Goal: Information Seeking & Learning: Find specific fact

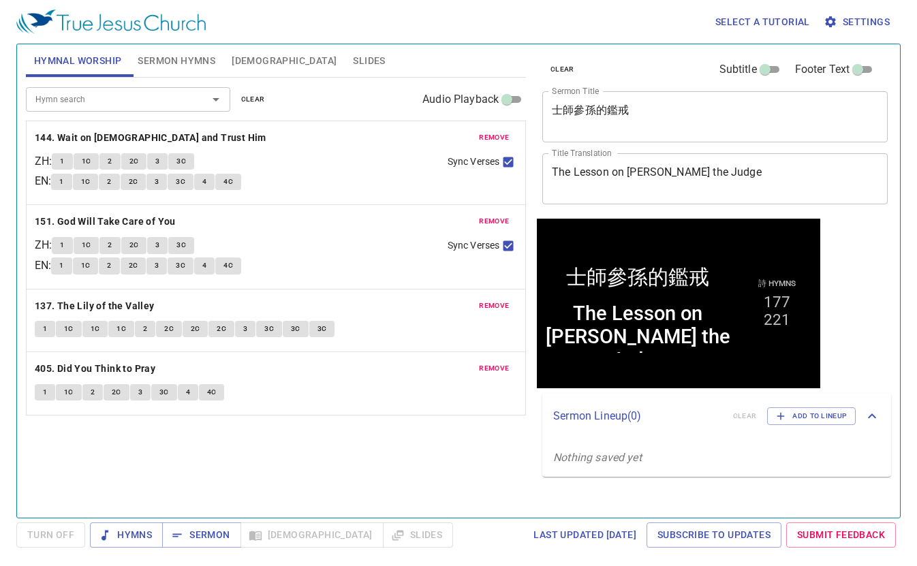
click at [262, 100] on span "clear" at bounding box center [253, 99] width 24 height 12
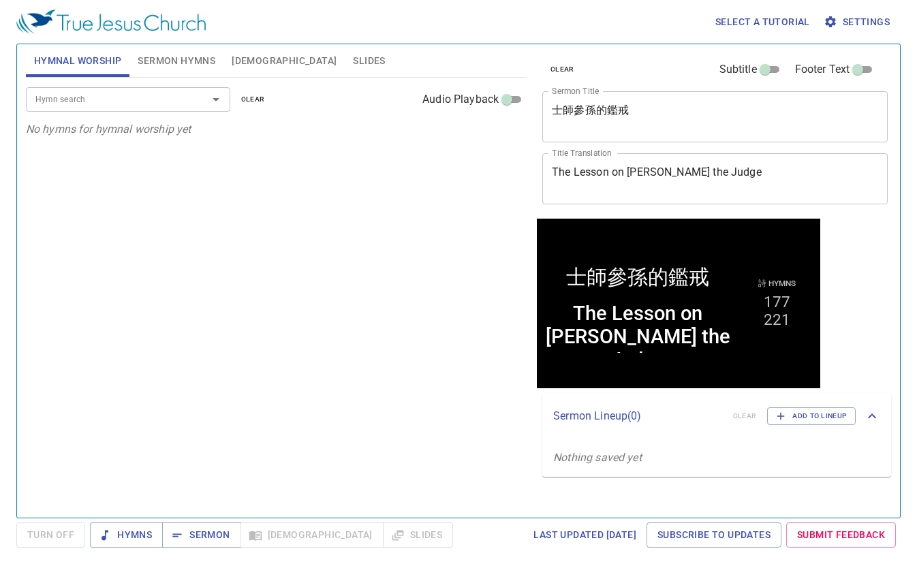
click at [170, 59] on span "Sermon Hymns" at bounding box center [177, 60] width 78 height 17
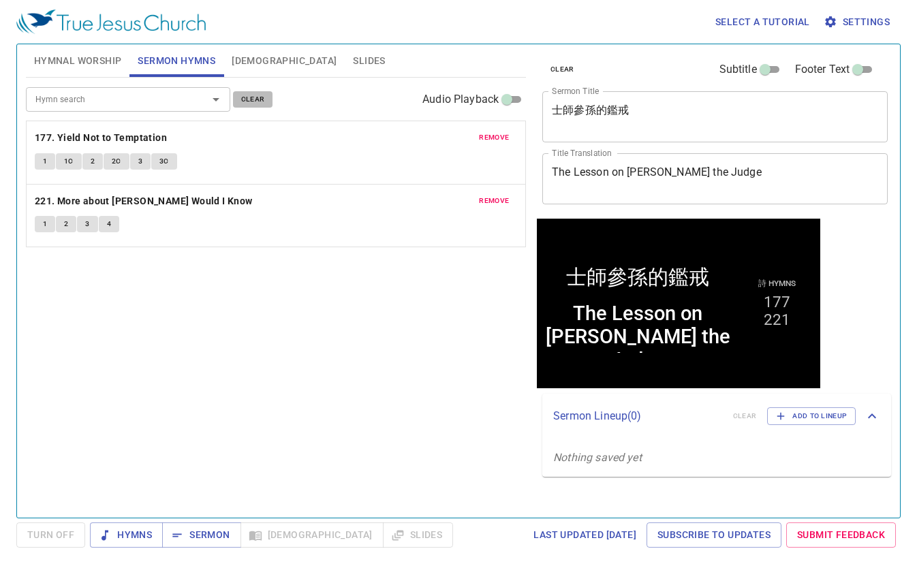
click at [251, 103] on span "clear" at bounding box center [253, 99] width 24 height 12
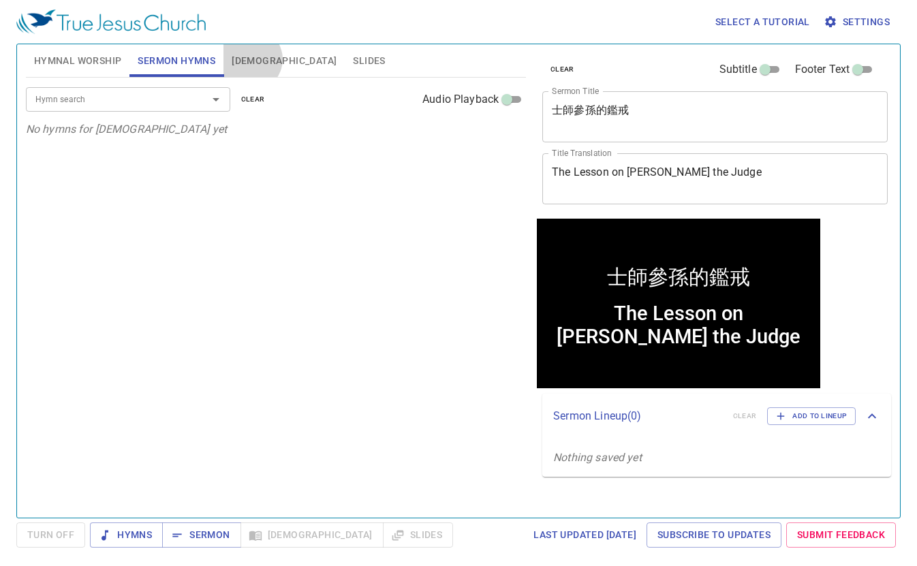
click at [250, 59] on span "Bible" at bounding box center [284, 60] width 105 height 17
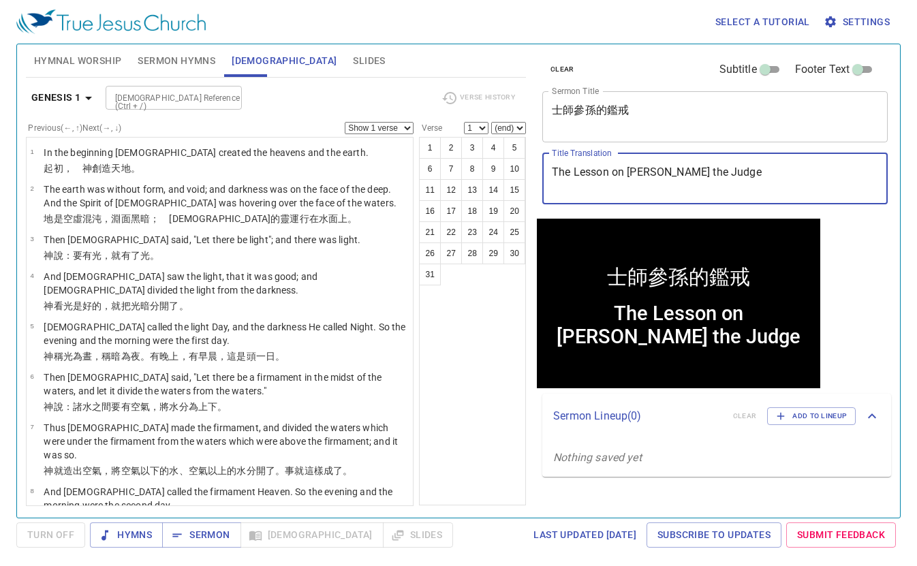
click at [659, 177] on textarea "The Lesson on Samson the Judge" at bounding box center [715, 179] width 326 height 26
paste textarea "Hymn Singing and Prayer Servic"
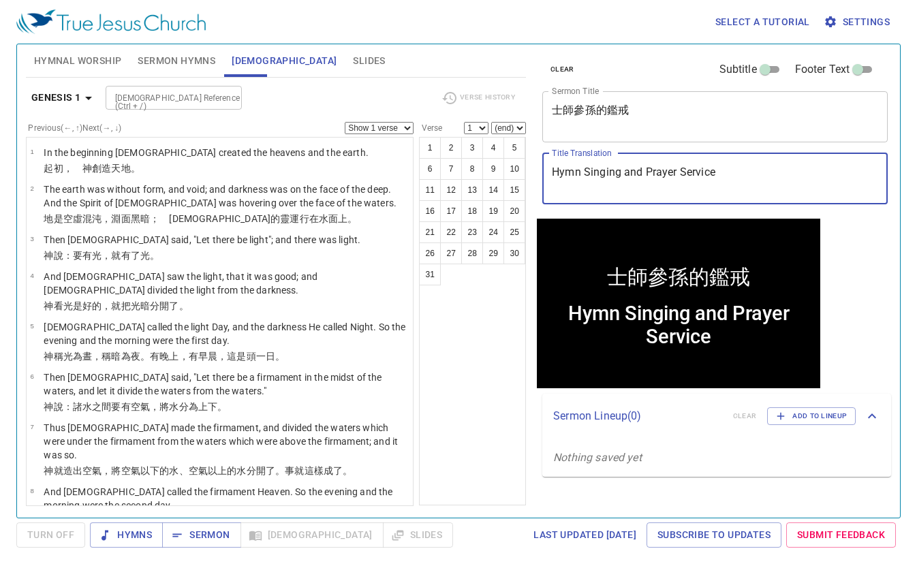
type textarea "Hymn Singing and Prayer Service"
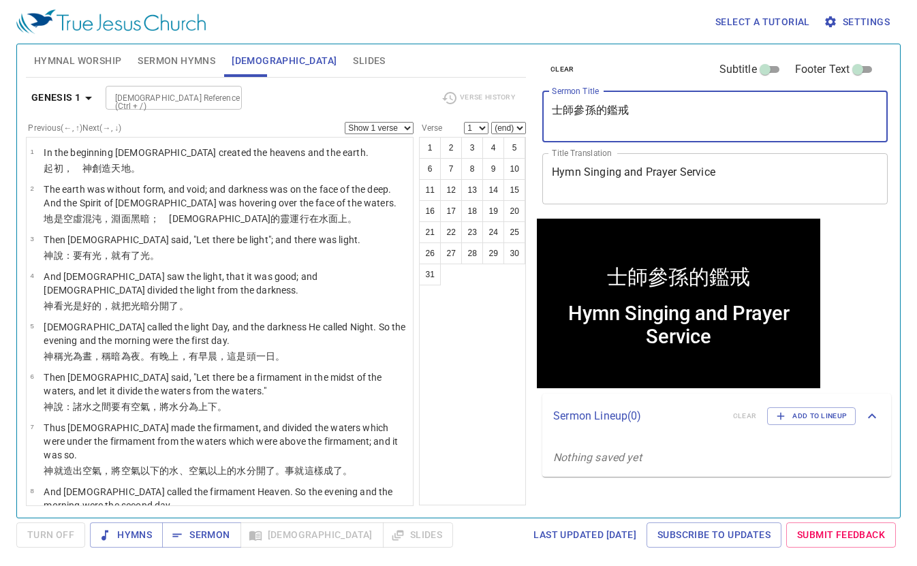
click at [642, 117] on textarea "士師參孫的鑑戒" at bounding box center [715, 117] width 326 height 26
paste textarea "詩禱告會"
type textarea "唱詩禱告會"
click at [630, 188] on textarea "Hymn Singing and Prayer Service" at bounding box center [715, 179] width 326 height 26
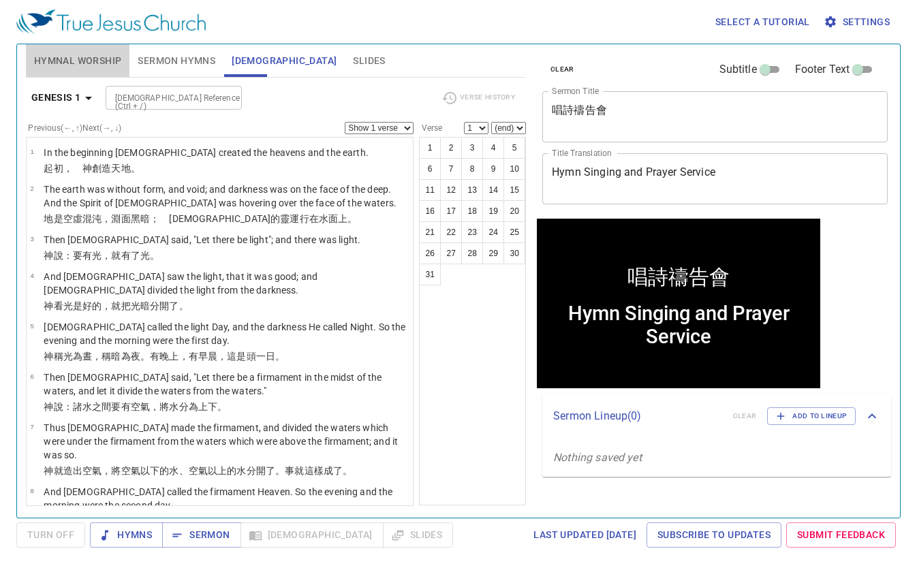
click at [59, 56] on span "Hymnal Worship" at bounding box center [78, 60] width 88 height 17
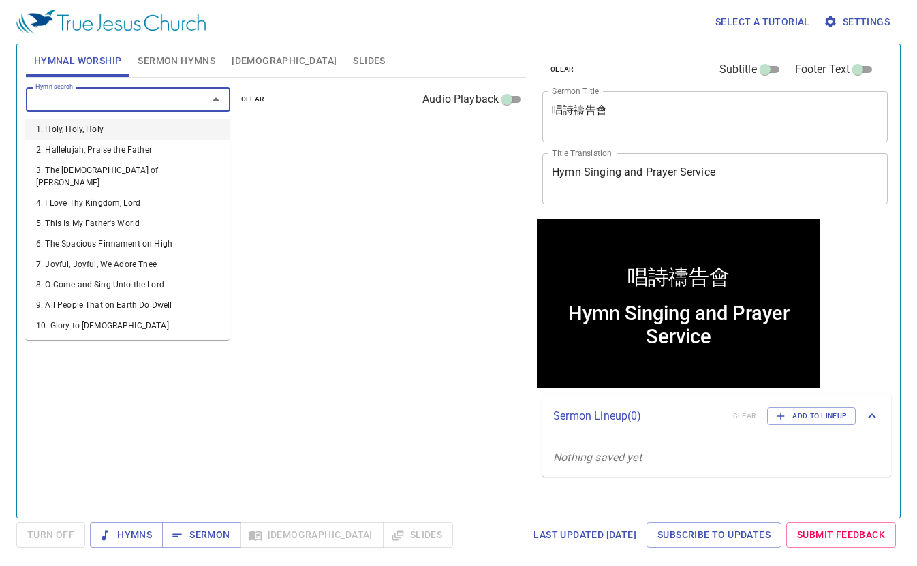
click at [178, 102] on input "Hymn search" at bounding box center [108, 99] width 156 height 16
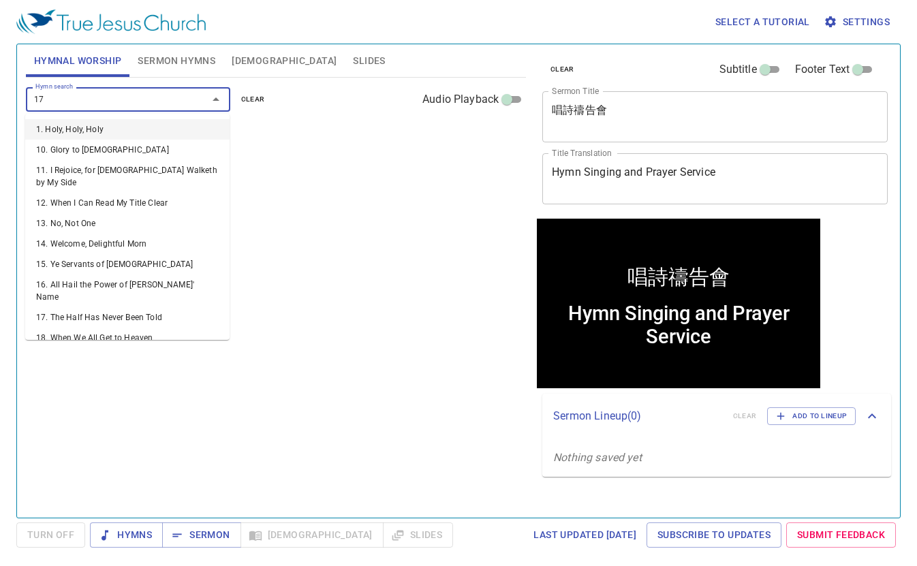
type input "171"
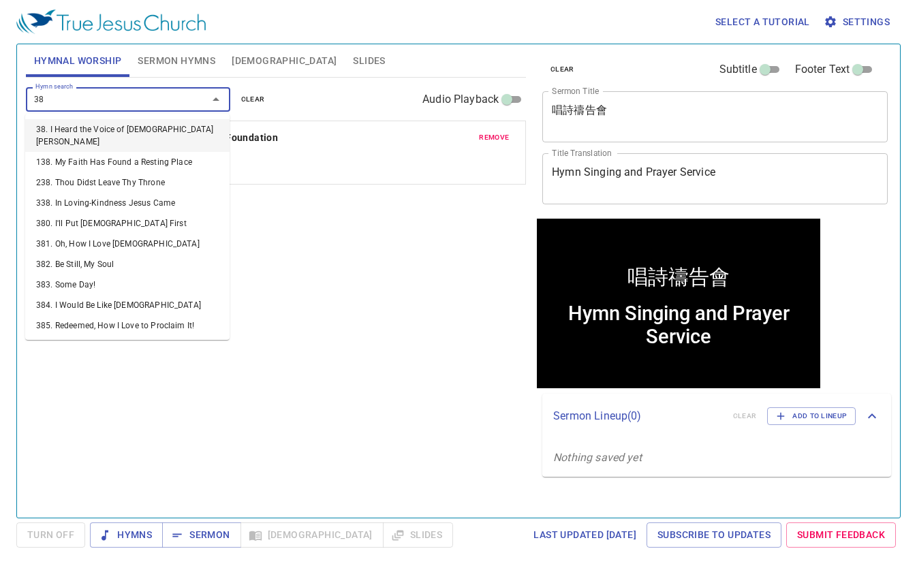
type input "389"
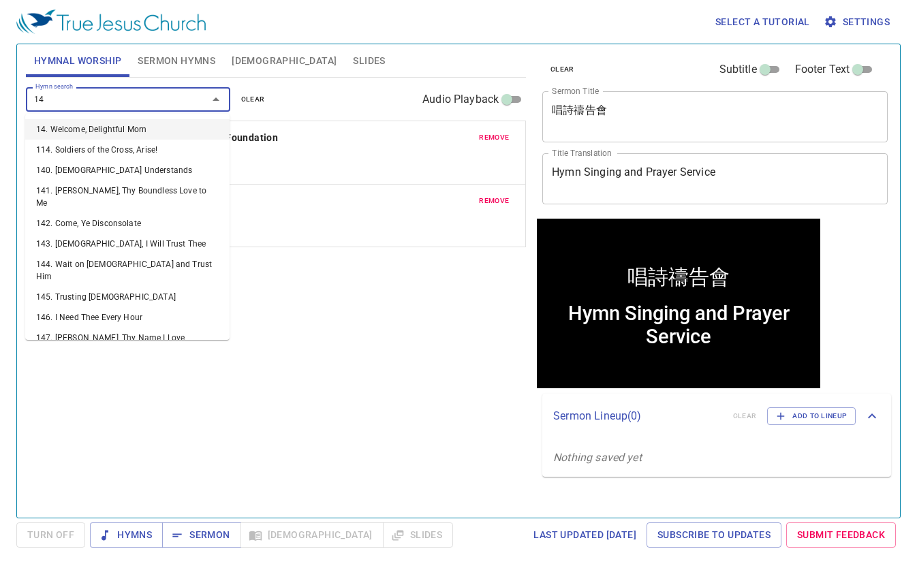
type input "142"
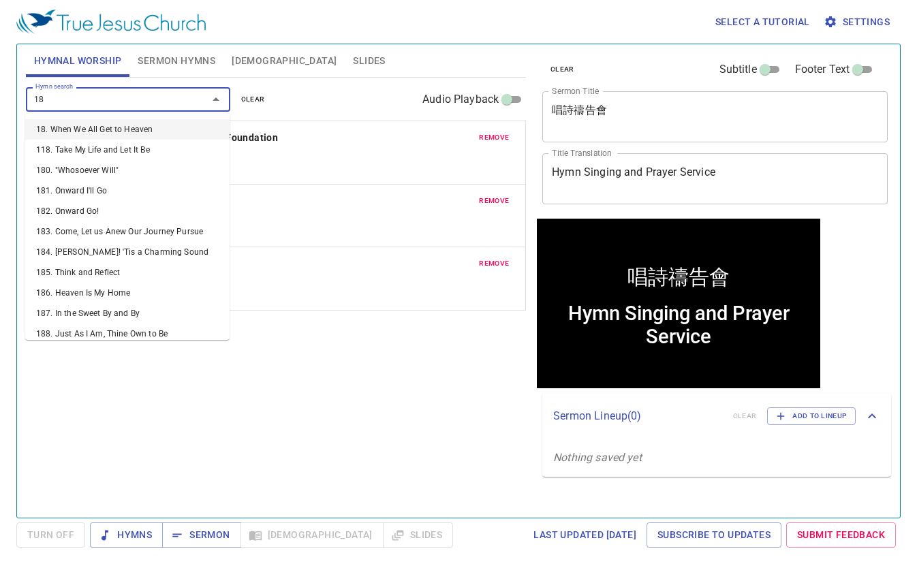
type input "185"
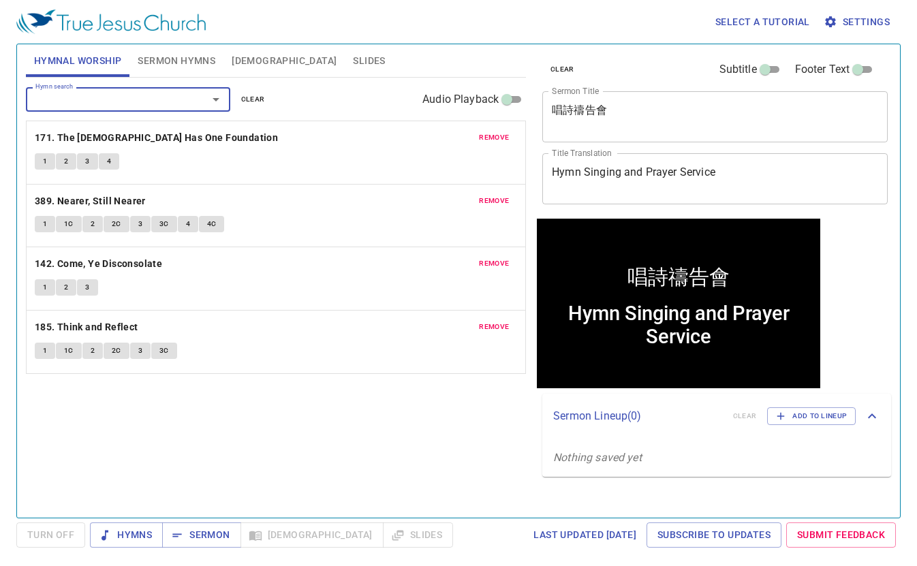
click at [189, 59] on span "Sermon Hymns" at bounding box center [177, 60] width 78 height 17
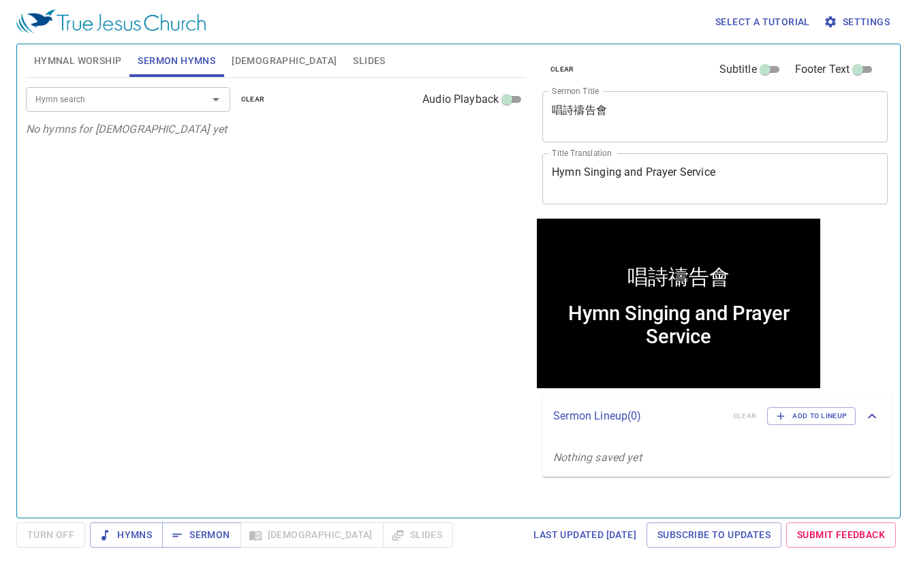
click at [159, 95] on input "Hymn search" at bounding box center [108, 99] width 156 height 16
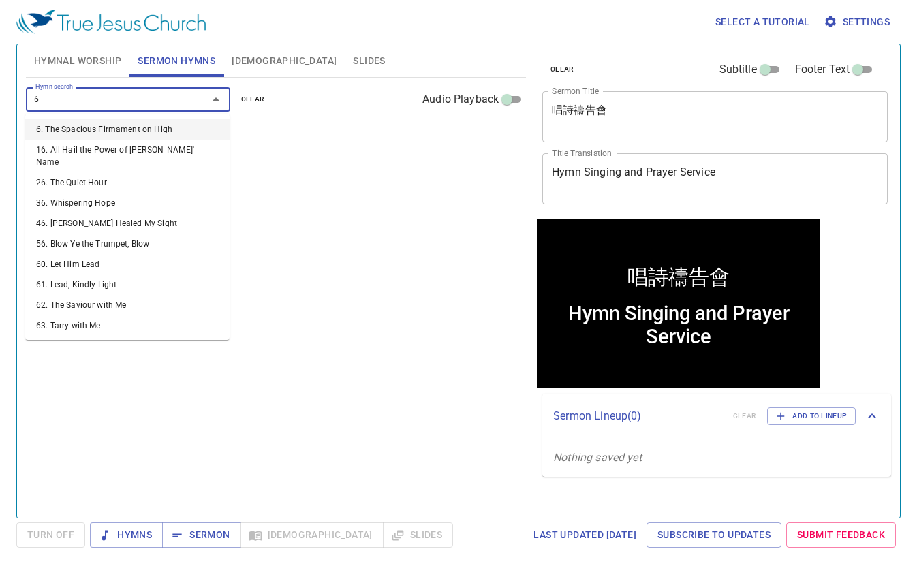
type input "62"
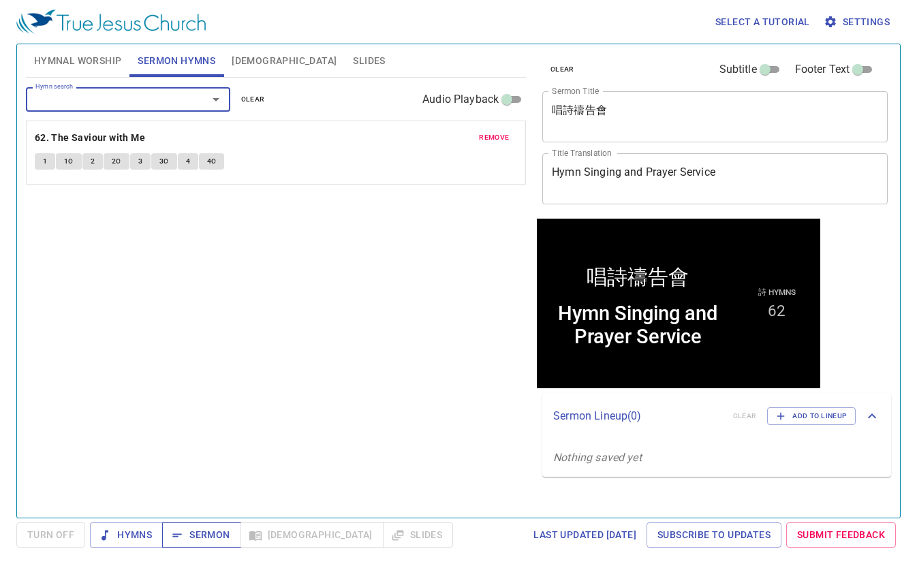
click at [207, 538] on span "Sermon" at bounding box center [201, 535] width 57 height 17
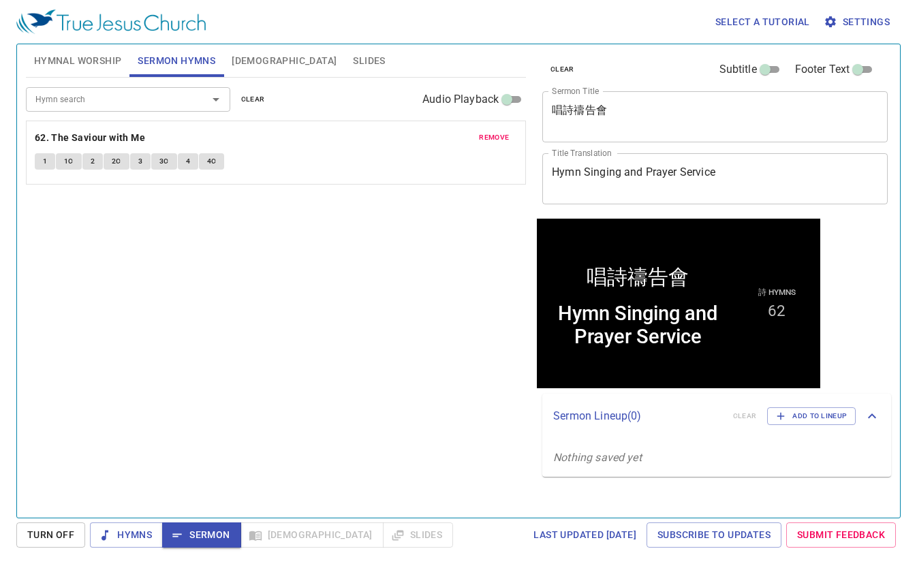
click at [58, 66] on span "Hymnal Worship" at bounding box center [78, 60] width 88 height 17
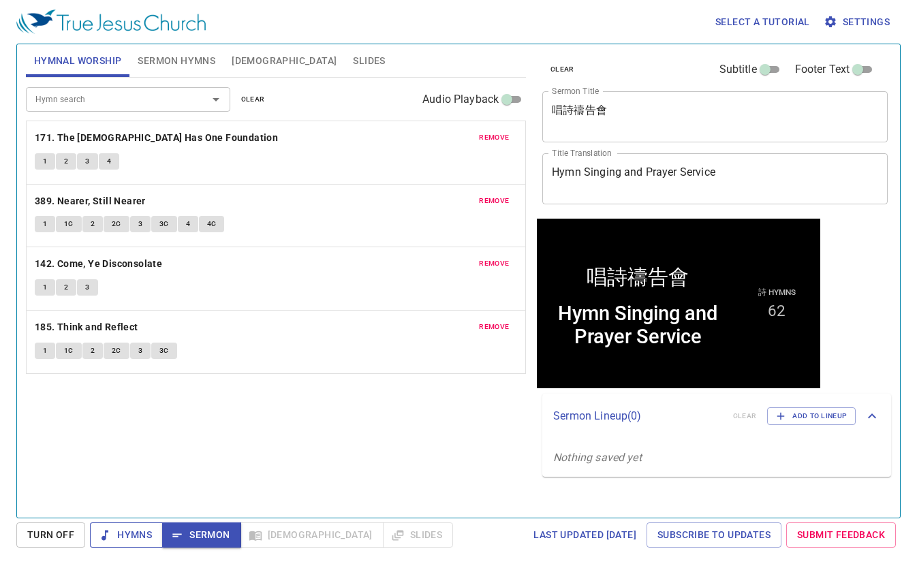
click at [135, 538] on span "Hymns" at bounding box center [126, 535] width 51 height 17
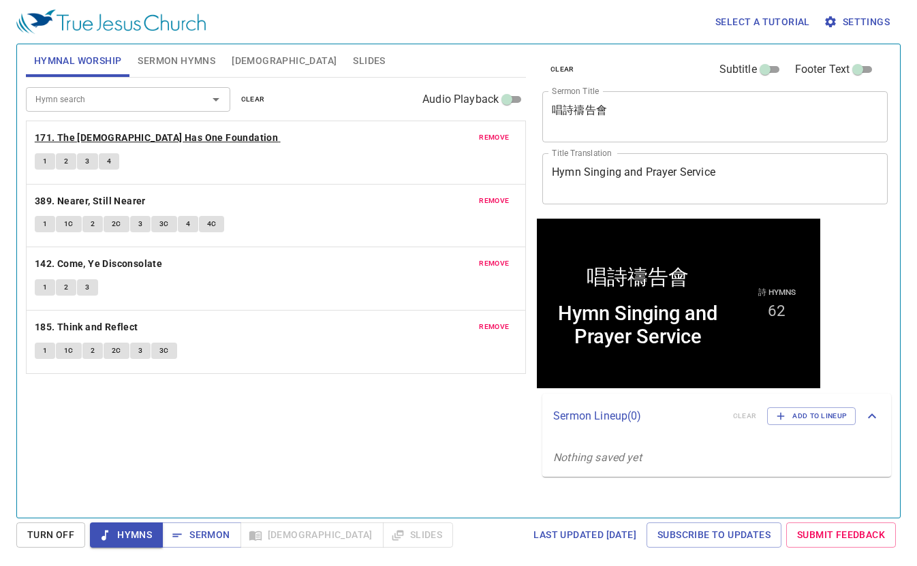
click at [176, 139] on b "171. The Church Has One Foundation" at bounding box center [156, 137] width 243 height 17
click at [113, 202] on b "389. Nearer, Still Nearer" at bounding box center [90, 201] width 111 height 17
click at [127, 260] on b "142. Come, Ye Disconsolate" at bounding box center [98, 263] width 127 height 17
click at [193, 536] on span "Sermon" at bounding box center [201, 535] width 57 height 17
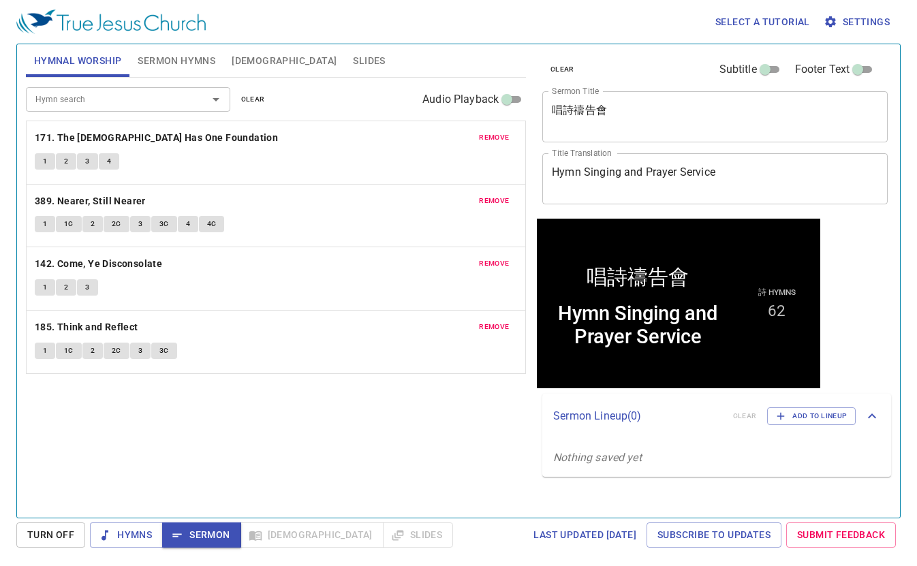
click at [163, 55] on span "Sermon Hymns" at bounding box center [177, 60] width 78 height 17
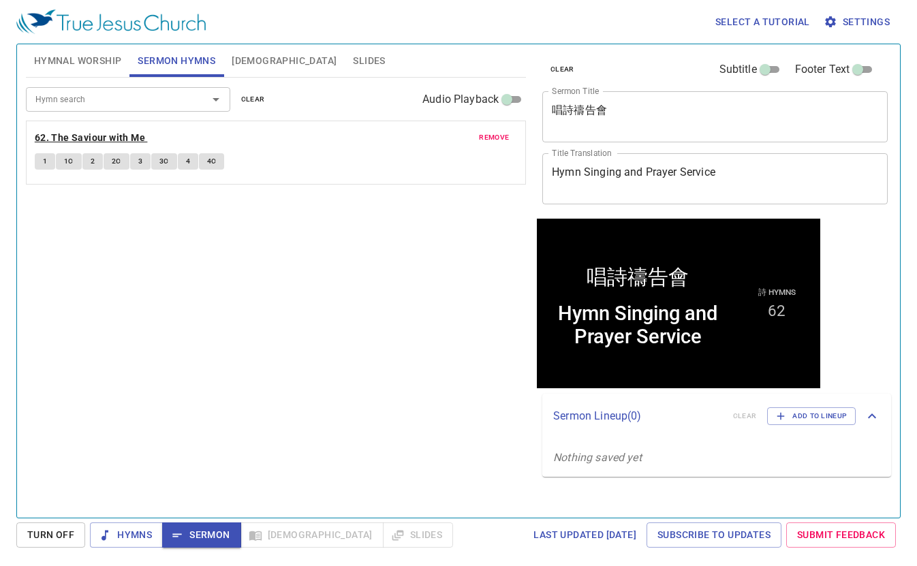
click at [87, 138] on b "62. The Saviour with Me" at bounding box center [90, 137] width 110 height 17
click at [345, 59] on button "Slides" at bounding box center [369, 60] width 48 height 33
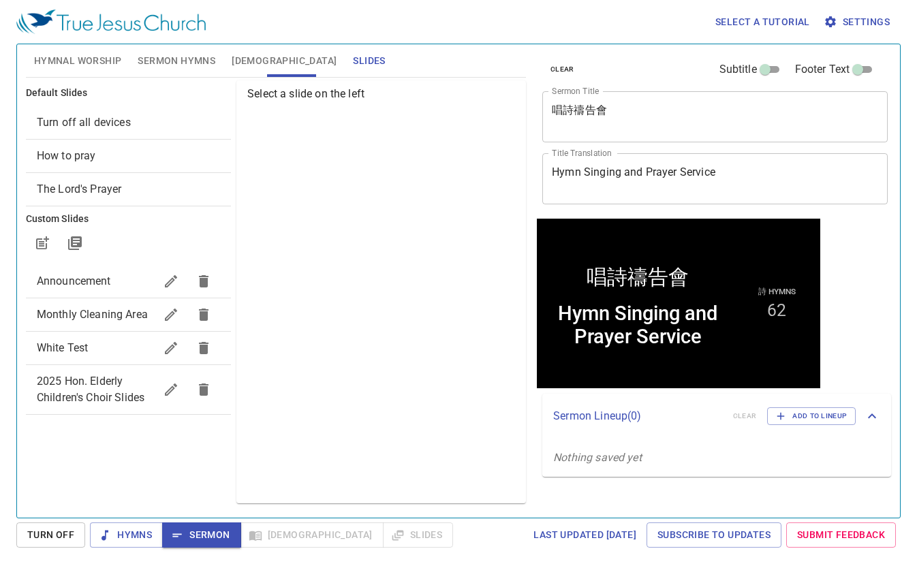
click at [120, 153] on span "How to pray" at bounding box center [128, 156] width 183 height 16
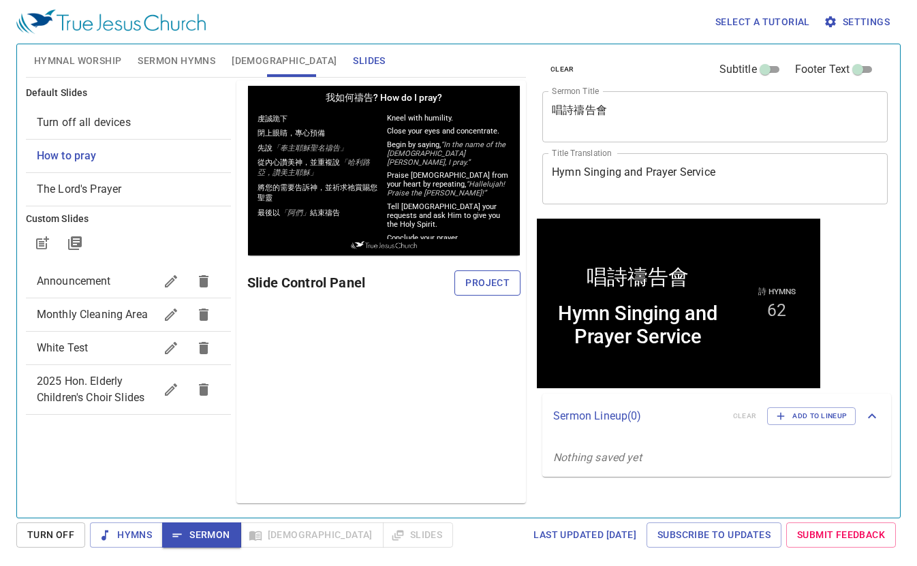
click at [496, 287] on span "Project" at bounding box center [487, 283] width 44 height 17
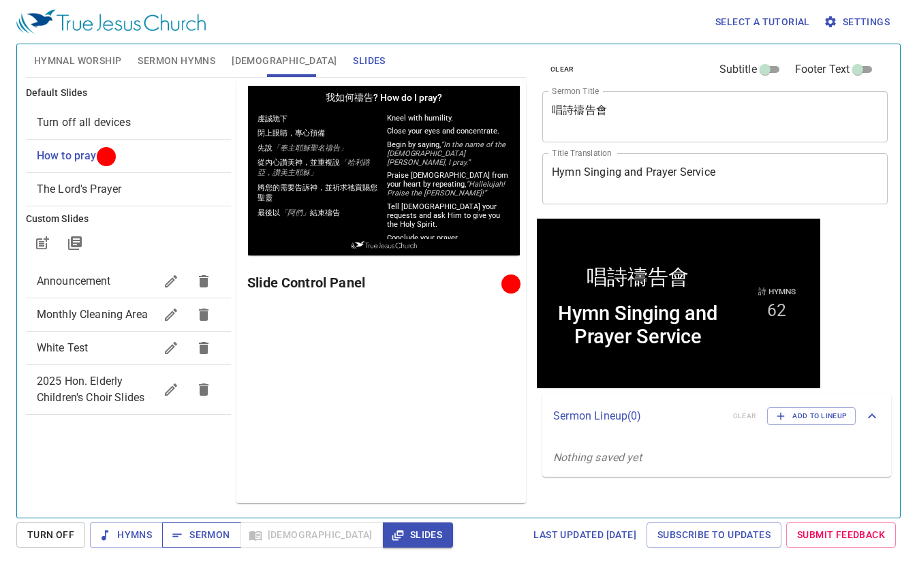
click at [204, 532] on span "Sermon" at bounding box center [201, 535] width 57 height 17
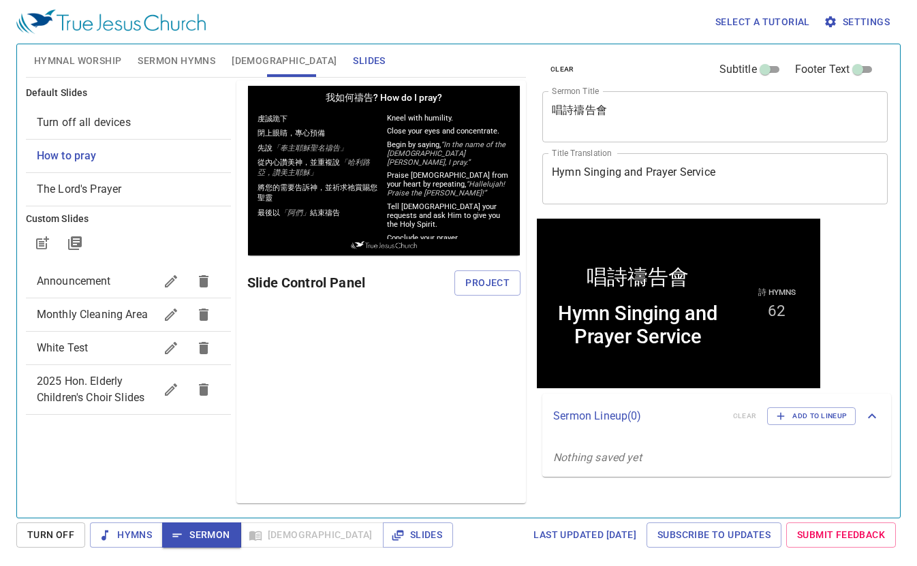
click at [245, 62] on span "[DEMOGRAPHIC_DATA]" at bounding box center [284, 60] width 105 height 17
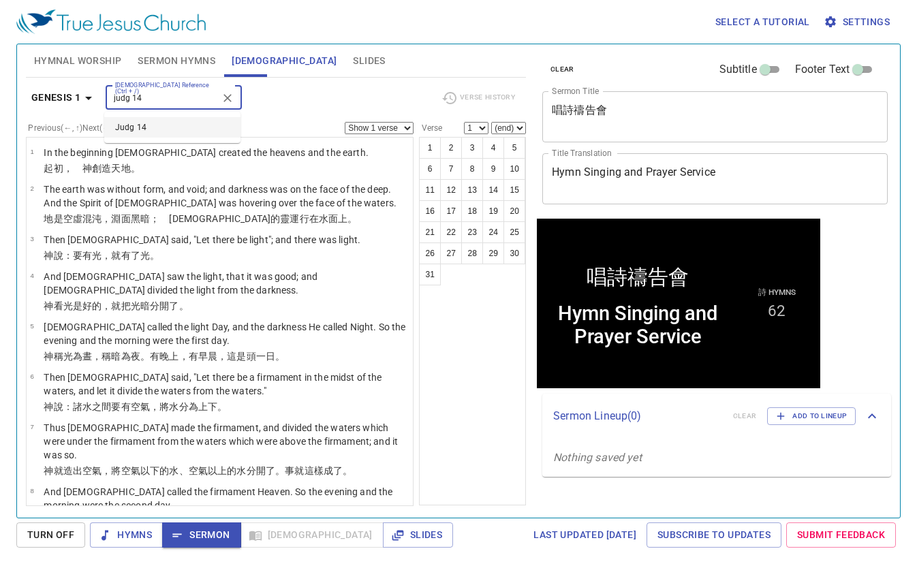
type input "judg 14"
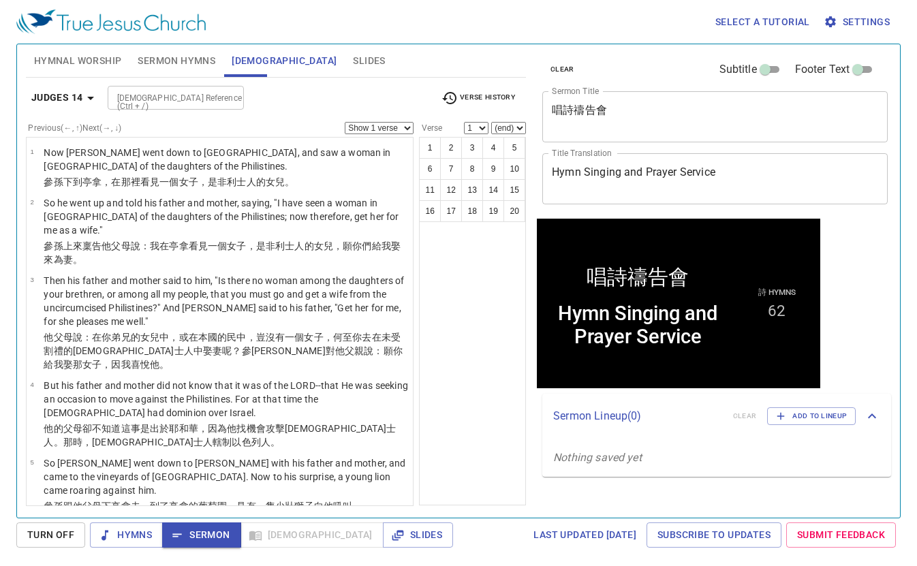
click at [168, 102] on input "[DEMOGRAPHIC_DATA] Reference (Ctrl + /)" at bounding box center [165, 98] width 106 height 16
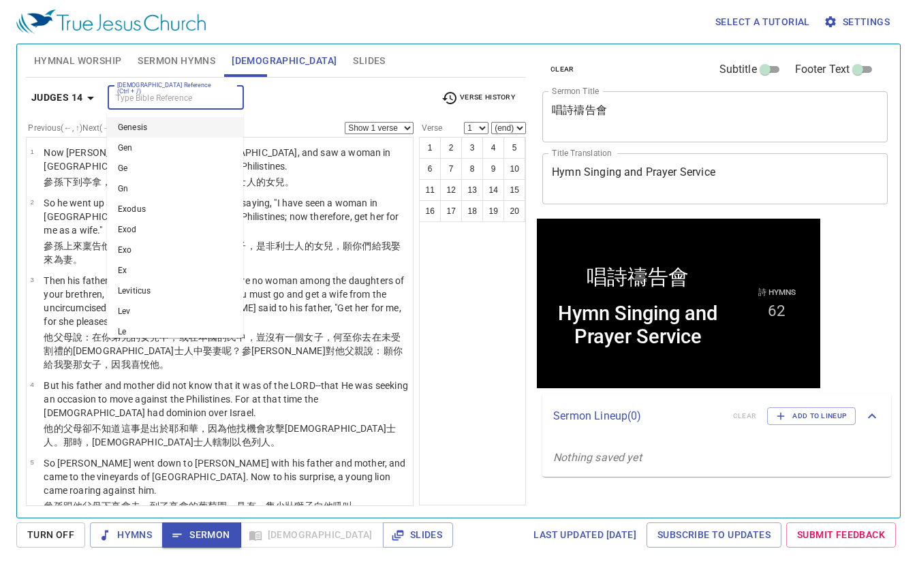
click at [314, 94] on div "Bible Reference (Ctrl + /) Bible Reference (Ctrl + /)" at bounding box center [269, 98] width 323 height 24
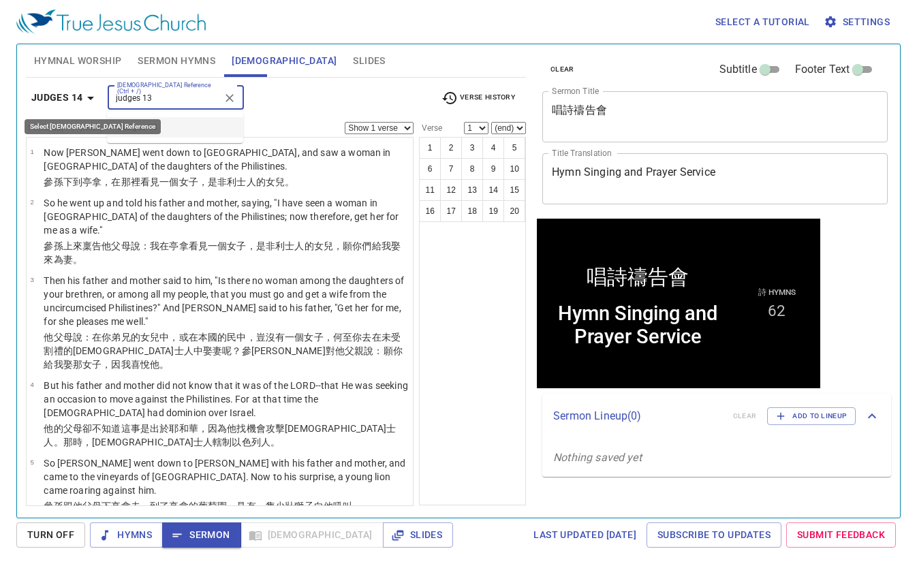
type input "judges 13"
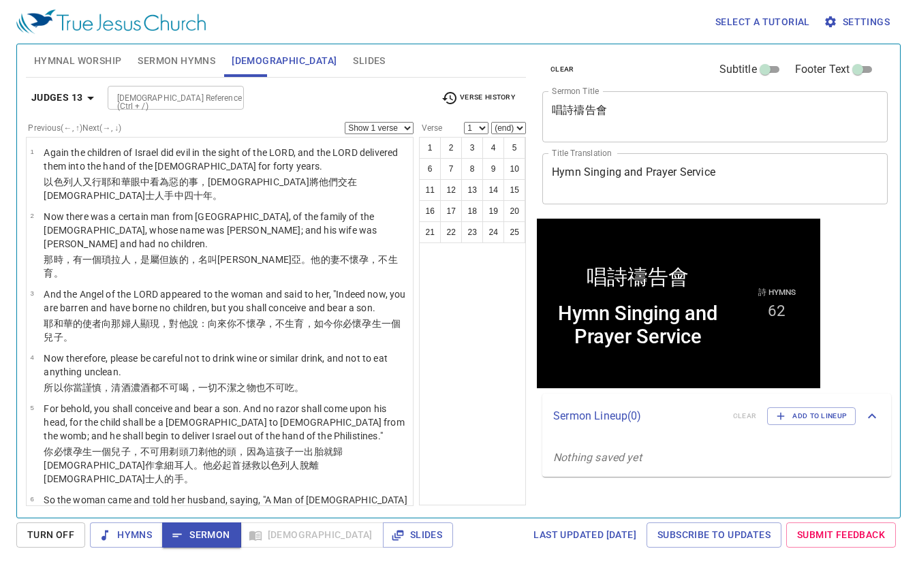
click at [157, 106] on div "[DEMOGRAPHIC_DATA] Reference (Ctrl + /)" at bounding box center [176, 98] width 136 height 24
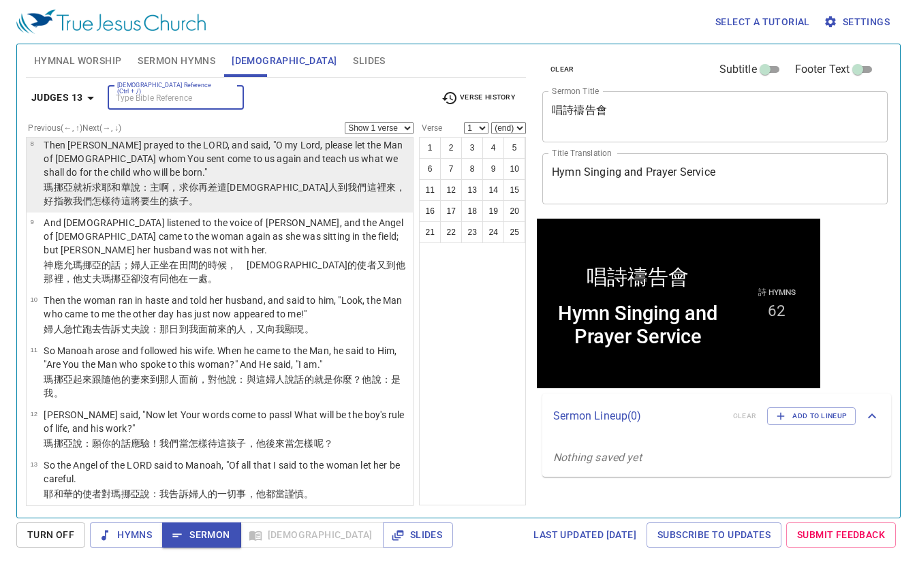
scroll to position [545, 0]
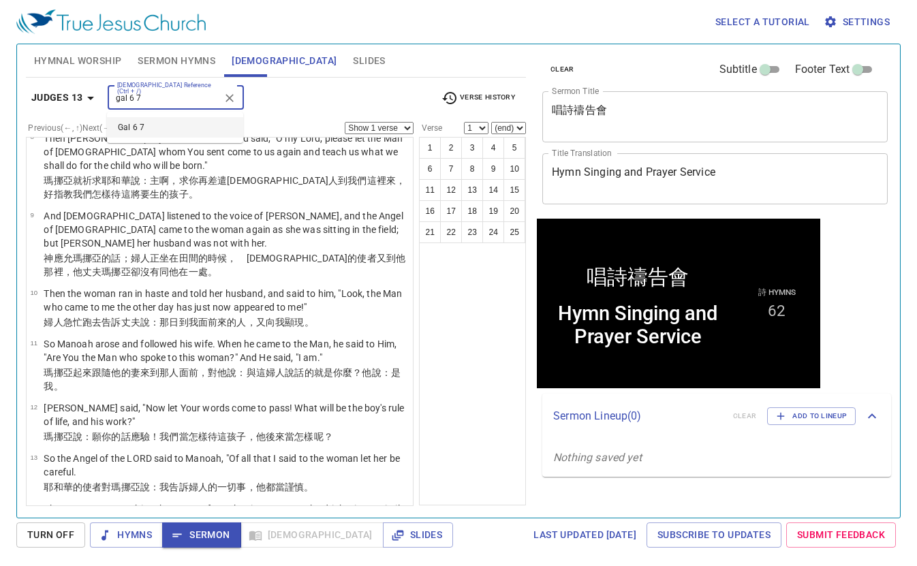
type input "gal 6 7"
select select "7"
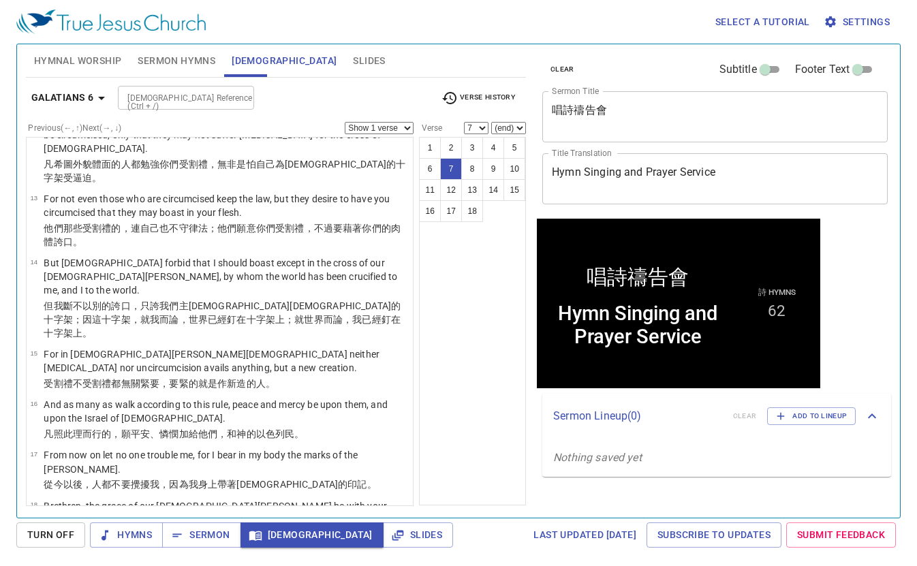
scroll to position [121, 0]
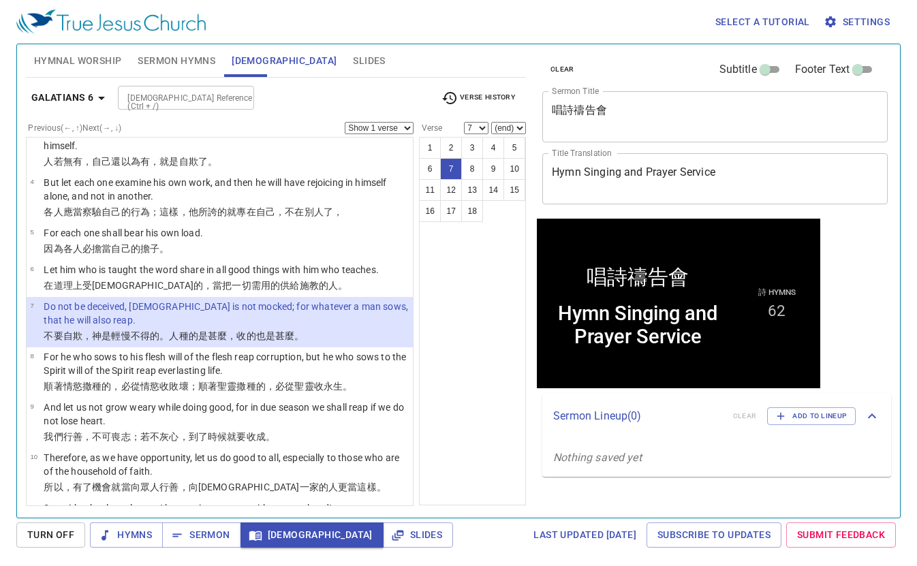
click at [394, 130] on select "Show 1 verse Show 2 verses Show 3 verses Show 4 verses Show 5 verses" at bounding box center [379, 128] width 69 height 12
select select "2"
click at [345, 122] on select "Show 1 verse Show 2 verses Show 3 verses Show 4 verses Show 5 verses" at bounding box center [379, 128] width 69 height 12
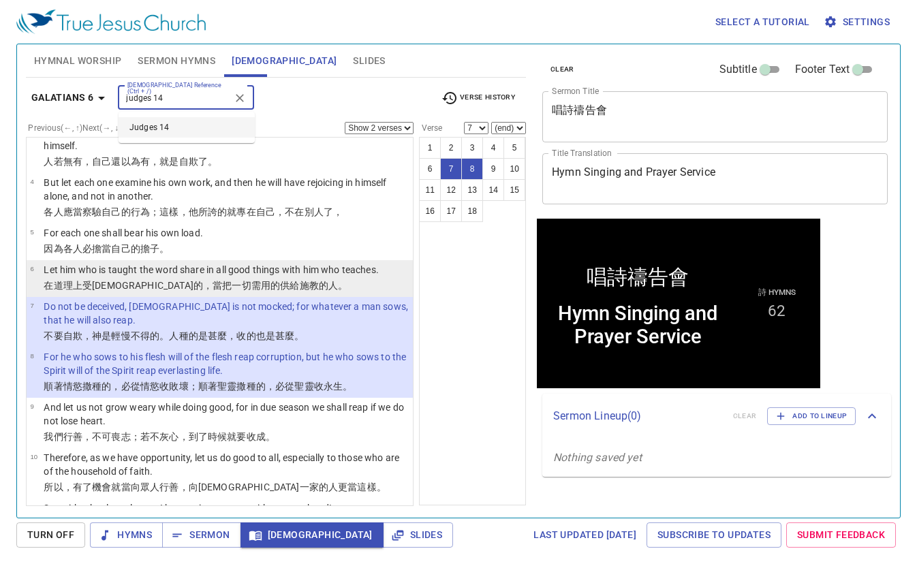
type input "judges 14"
select select "1"
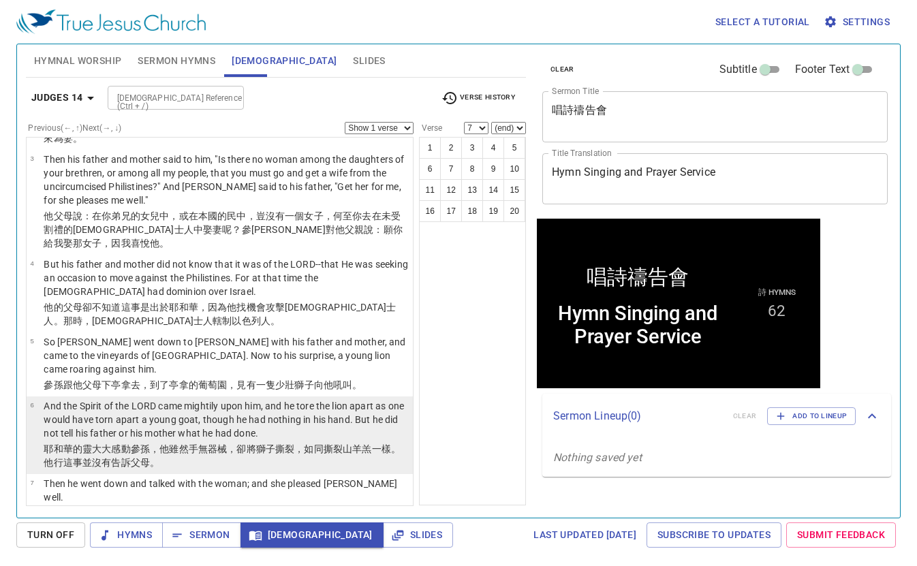
scroll to position [0, 0]
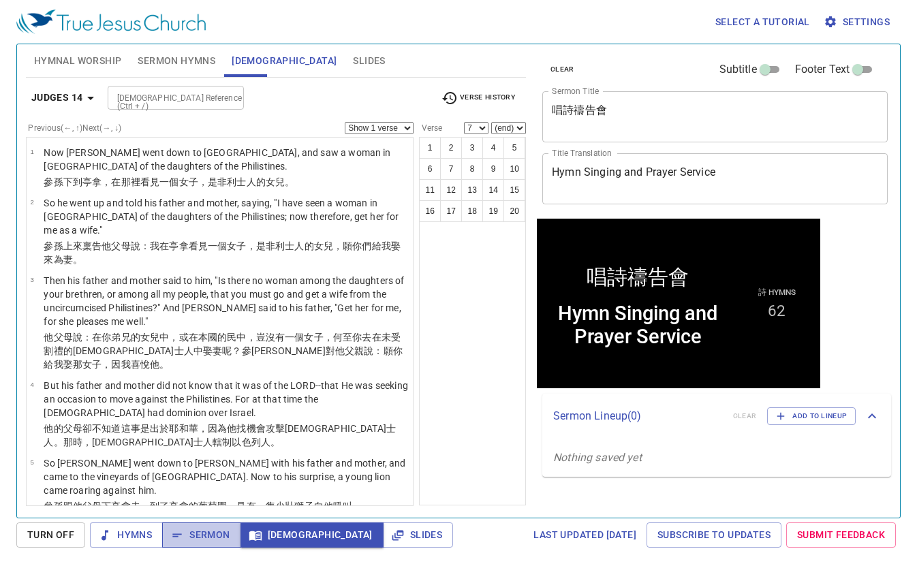
click at [207, 538] on span "Sermon" at bounding box center [201, 535] width 57 height 17
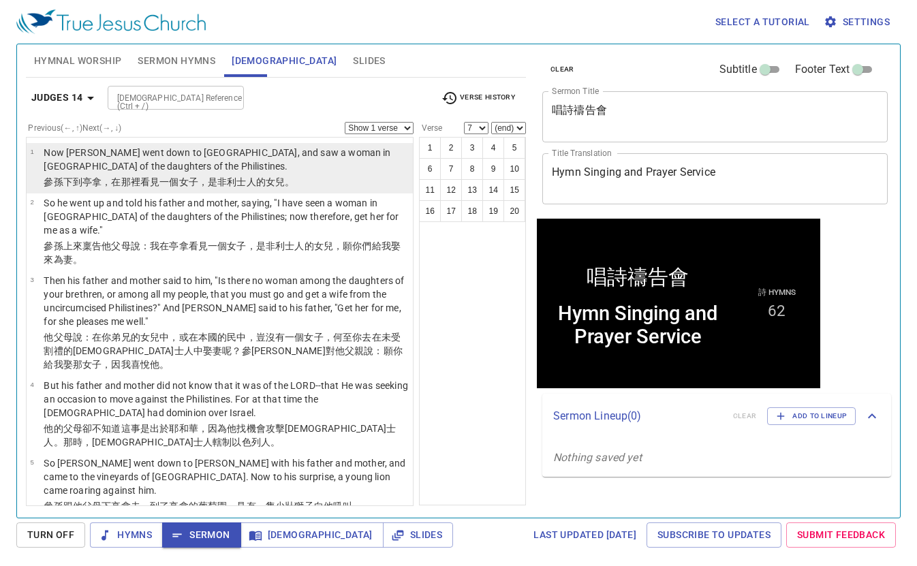
click at [200, 171] on p "Now Samson went down to Timnah, and saw a woman in Timnah of the daughters of t…" at bounding box center [226, 159] width 365 height 27
select select "1"
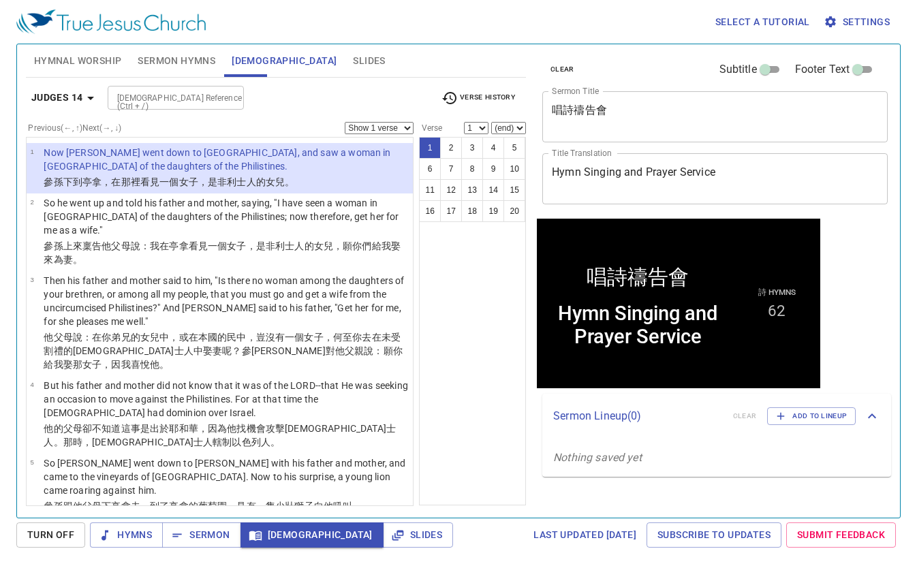
click at [518, 123] on select "(end) 2 3 4 5 6 7 8 9 10 11 12 13 14 15 16 17 18 19 20" at bounding box center [508, 128] width 35 height 12
select select "4"
click at [492, 122] on select "(end) 2 3 4 5 6 7 8 9 10 11 12 13 14 15 16 17 18 19 20" at bounding box center [508, 128] width 35 height 12
click at [397, 122] on div "Previous (←, ↑) Next (→, ↓) Show 1 verse Show 2 verses Show 3 verses Show 4 ver…" at bounding box center [220, 128] width 388 height 12
click at [397, 125] on select "Show 1 verse Show 2 verses Show 3 verses Show 4 verses Show 5 verses" at bounding box center [379, 128] width 69 height 12
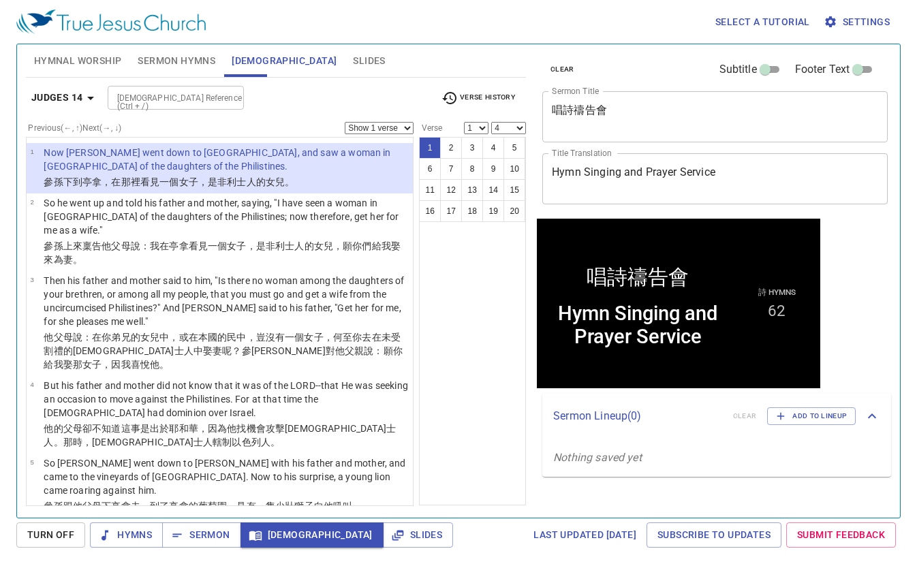
select select "2"
click at [345, 122] on select "Show 1 verse Show 2 verses Show 3 verses Show 4 verses Show 5 verses" at bounding box center [379, 128] width 69 height 12
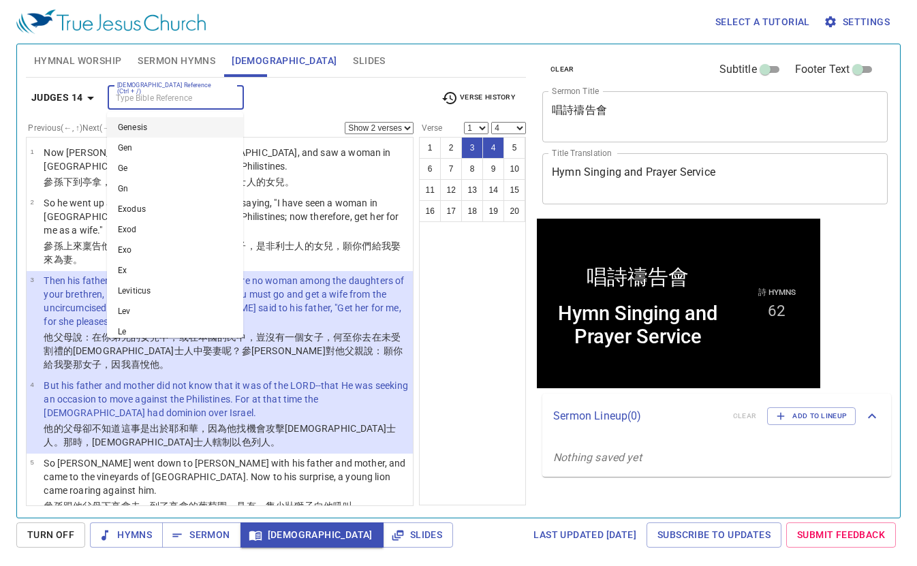
click at [172, 99] on input "[DEMOGRAPHIC_DATA] Reference (Ctrl + /)" at bounding box center [165, 98] width 106 height 16
type input "gen 3"
click at [335, 76] on div "Hymnal Worship Sermon Hymns Bible Slides" at bounding box center [276, 60] width 500 height 33
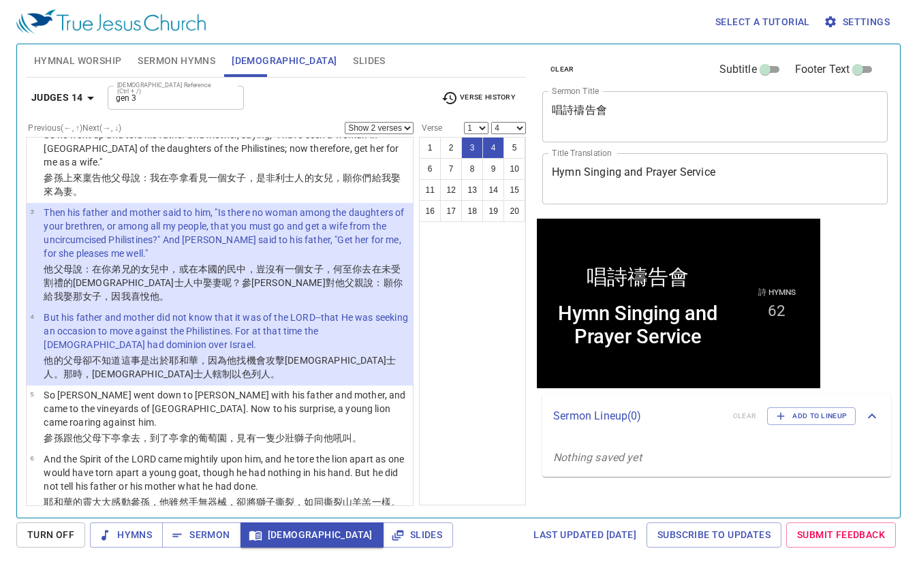
scroll to position [136, 0]
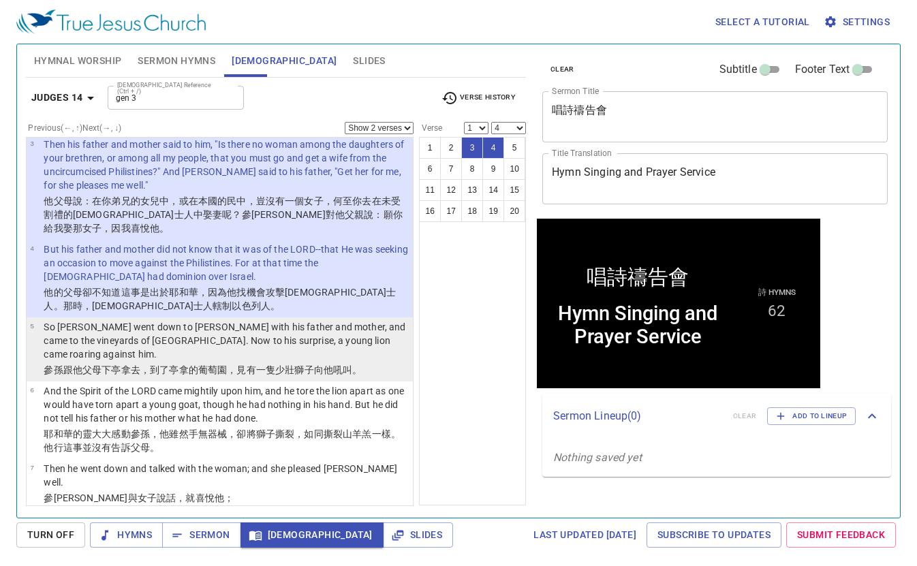
click at [245, 328] on p "So Samson went down to Timnah with his father and mother, and came to the viney…" at bounding box center [226, 340] width 365 height 41
select select "5"
select select
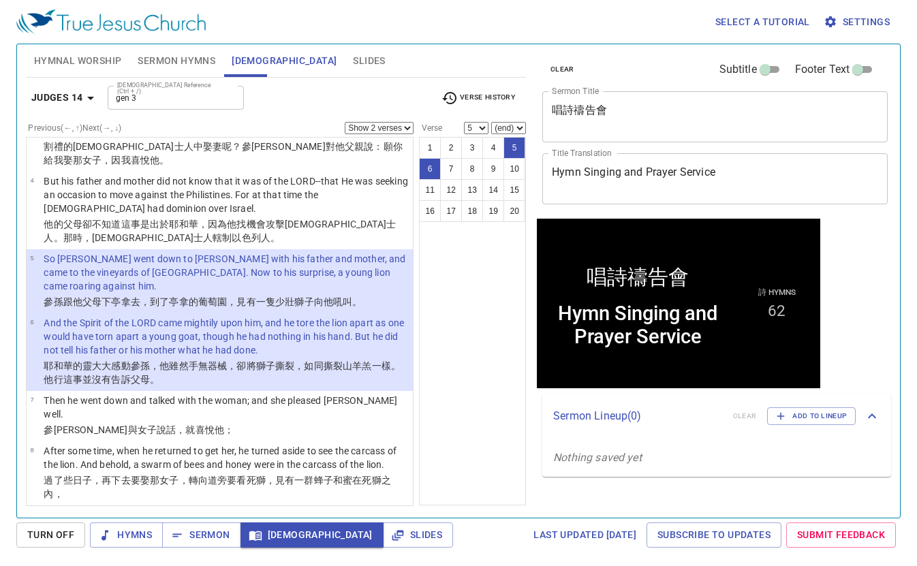
scroll to position [273, 0]
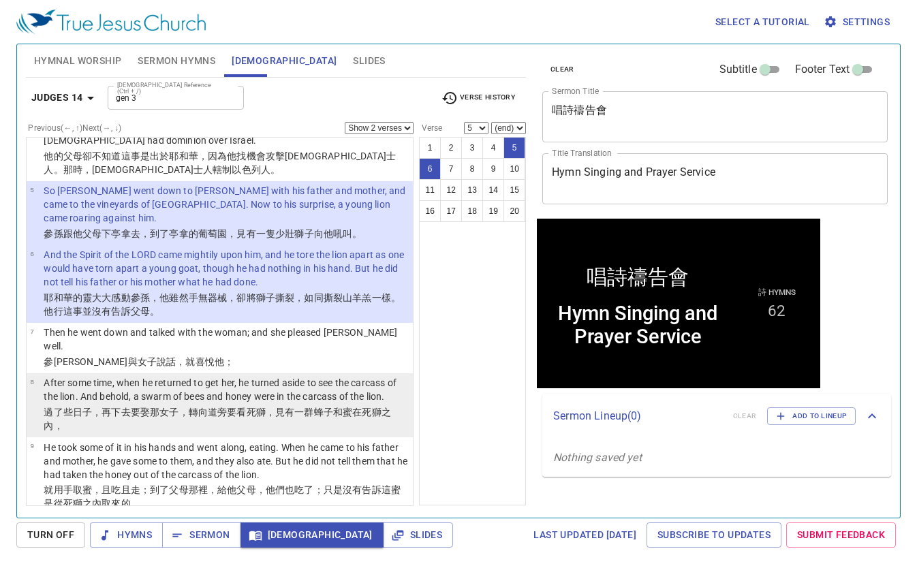
click at [239, 376] on p "After some time, when he returned to get her, he turned aside to see the carcas…" at bounding box center [226, 389] width 365 height 27
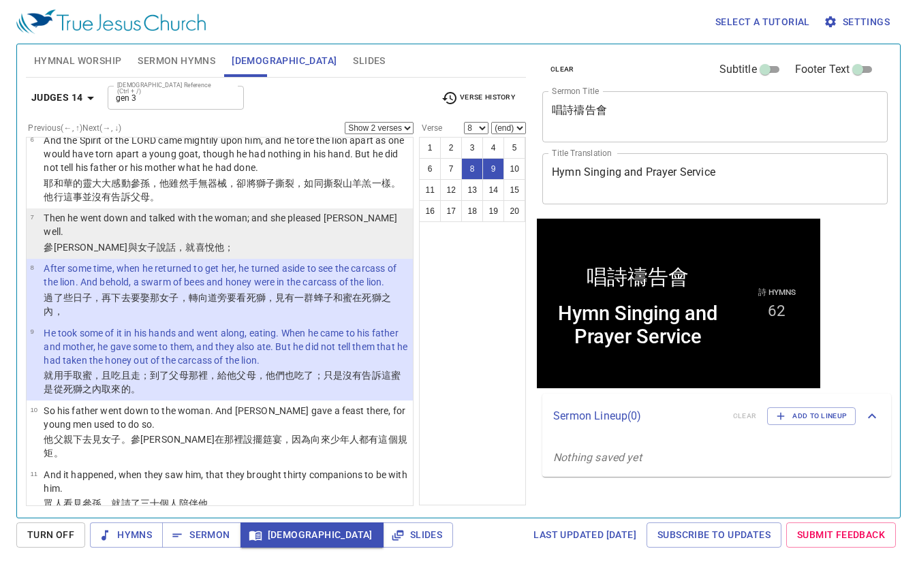
scroll to position [409, 0]
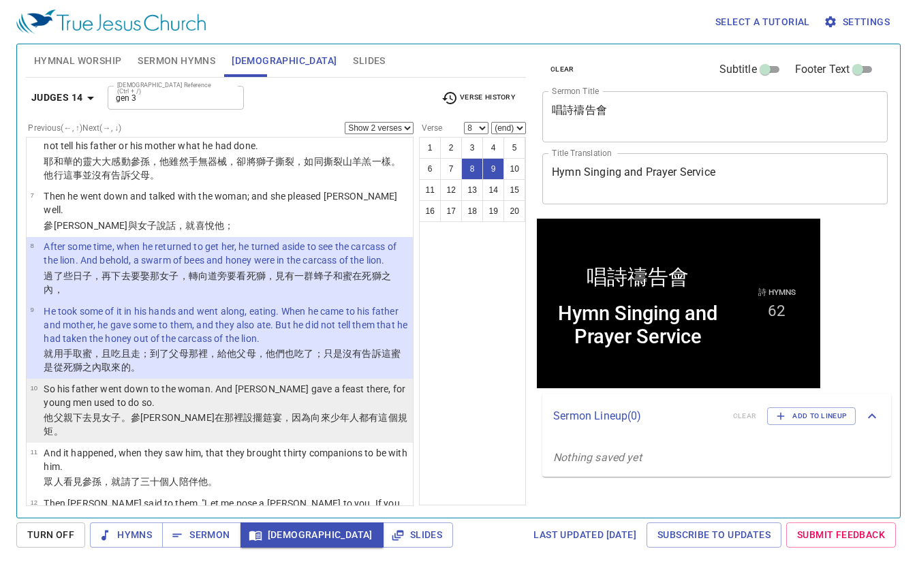
click at [196, 382] on p "So his father went down to the woman. And Samson gave a feast there, for young …" at bounding box center [226, 395] width 365 height 27
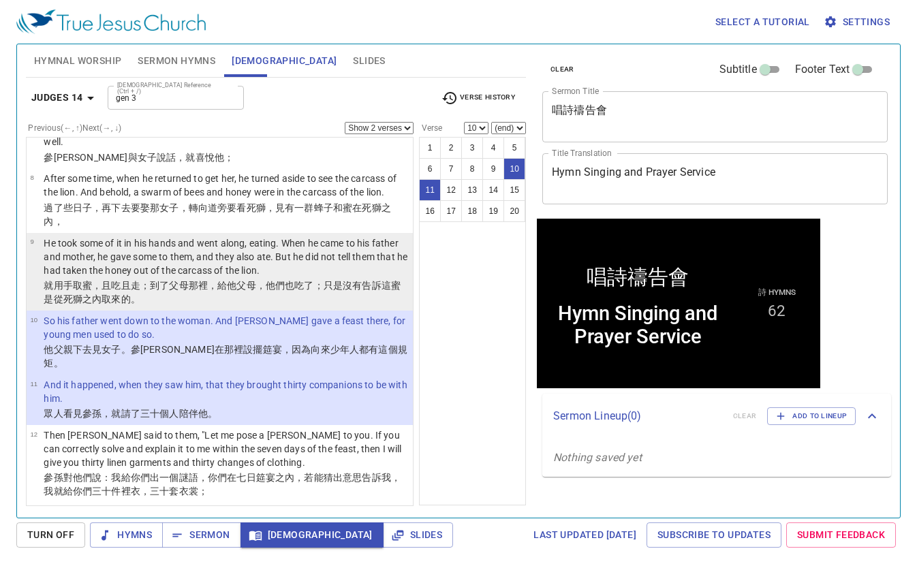
scroll to position [545, 0]
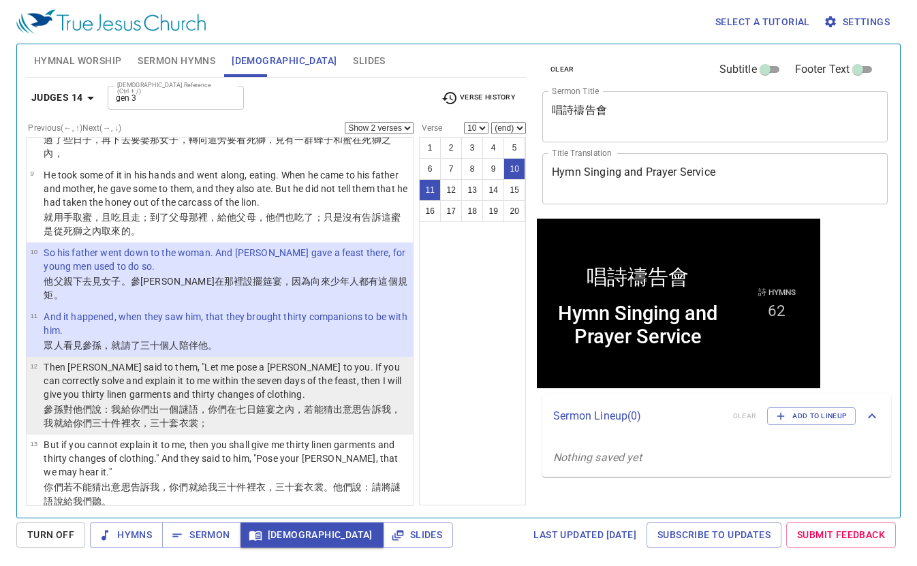
click at [277, 360] on p "Then Samson said to them, "Let me pose a riddle to you. If you can correctly so…" at bounding box center [226, 380] width 365 height 41
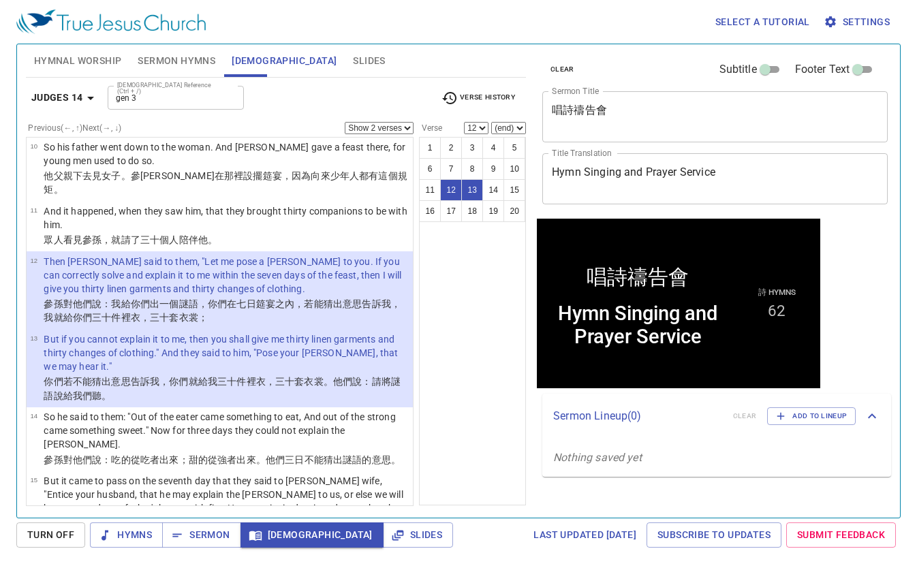
scroll to position [681, 0]
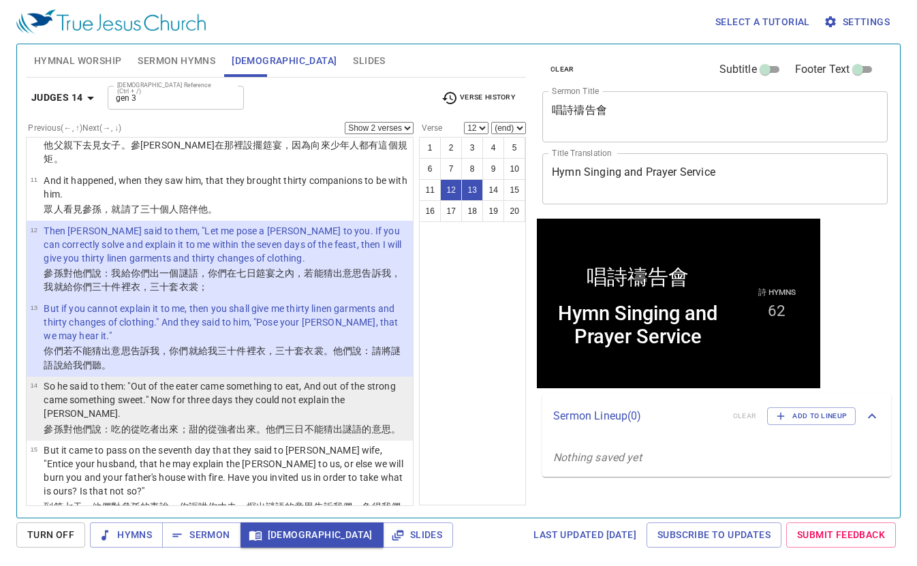
click at [204, 424] on wh3318 "；甜的 從強者 出來 。他們三 日 不能 猜出 謎語 的意思。" at bounding box center [290, 429] width 222 height 11
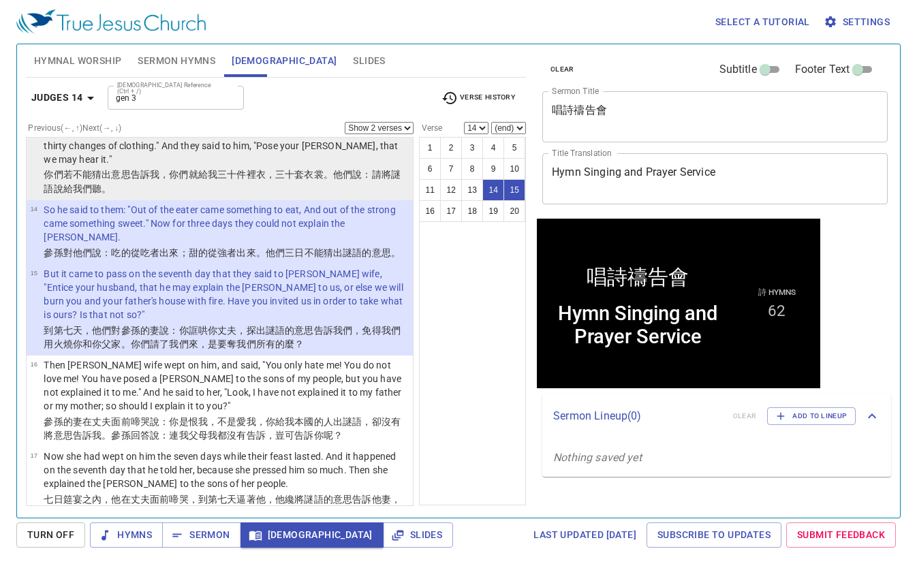
scroll to position [886, 0]
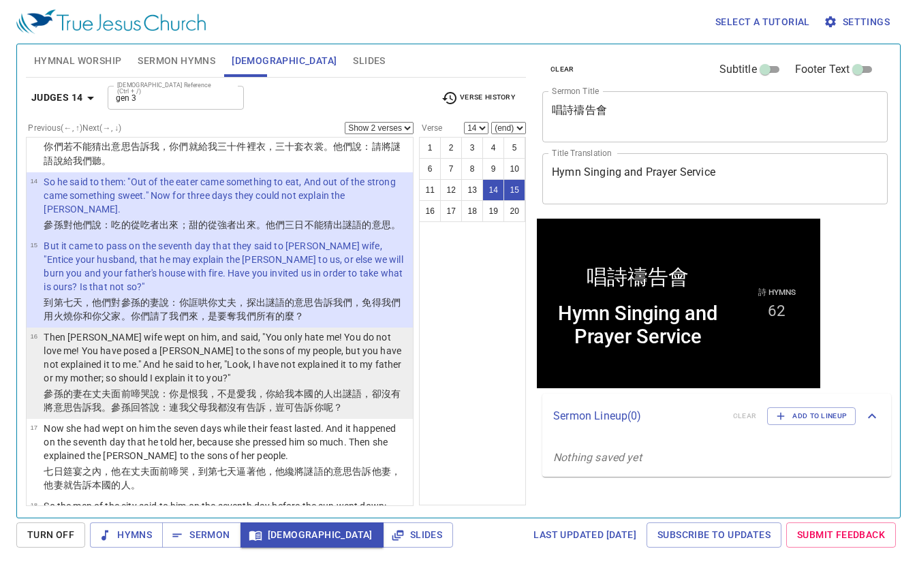
click at [232, 341] on p "Then Samson's wife wept on him, and said, "You only hate me! You do not love me…" at bounding box center [226, 357] width 365 height 55
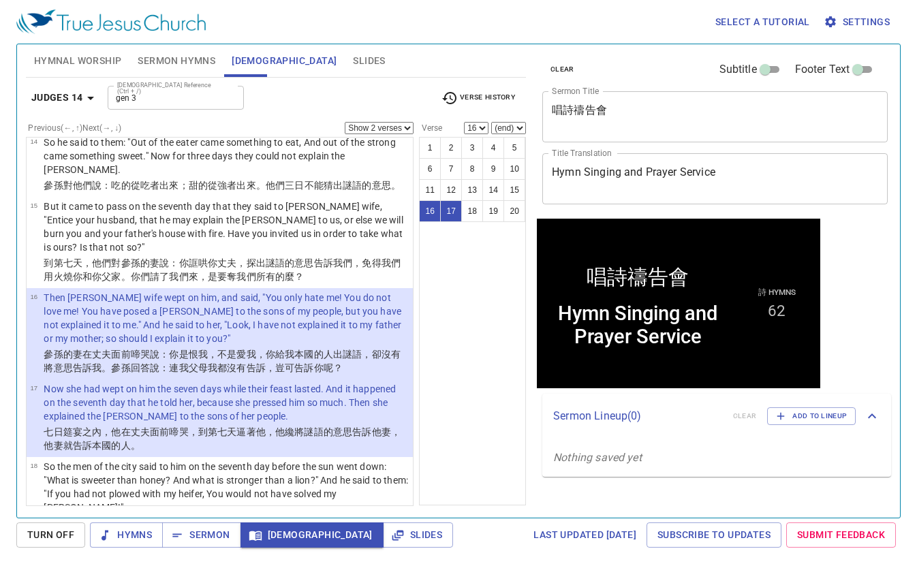
scroll to position [954, 0]
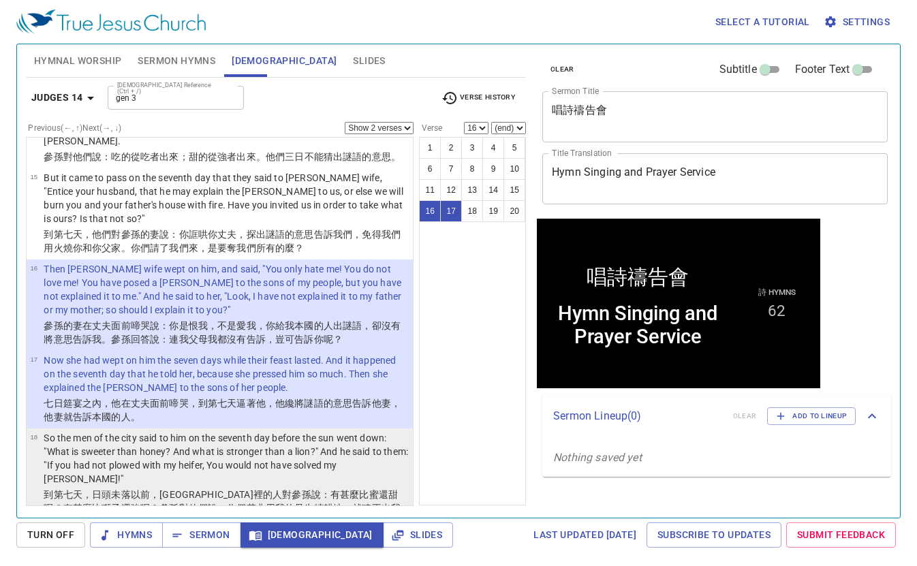
click at [266, 431] on p "So the men of the city said to him on the seventh day before the sun went down:…" at bounding box center [226, 458] width 365 height 55
select select "18"
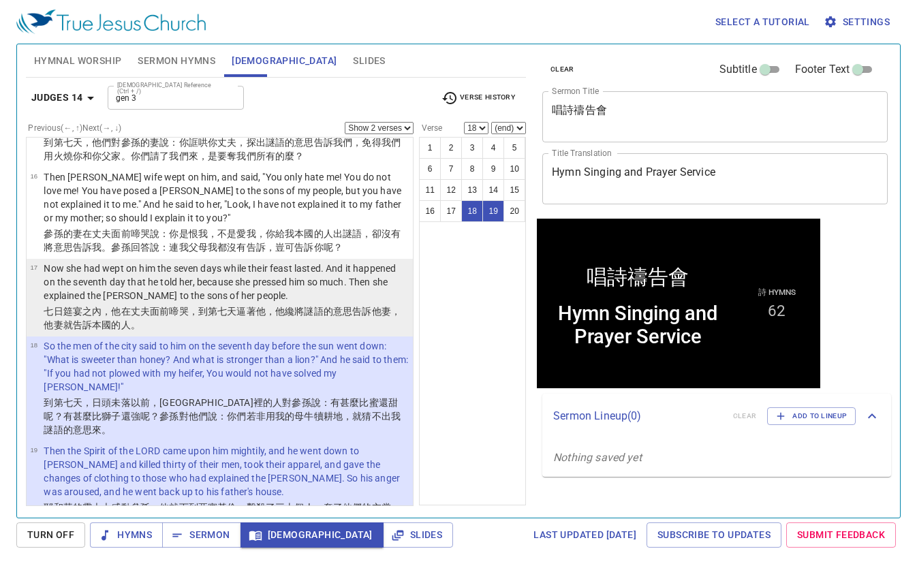
scroll to position [1059, 0]
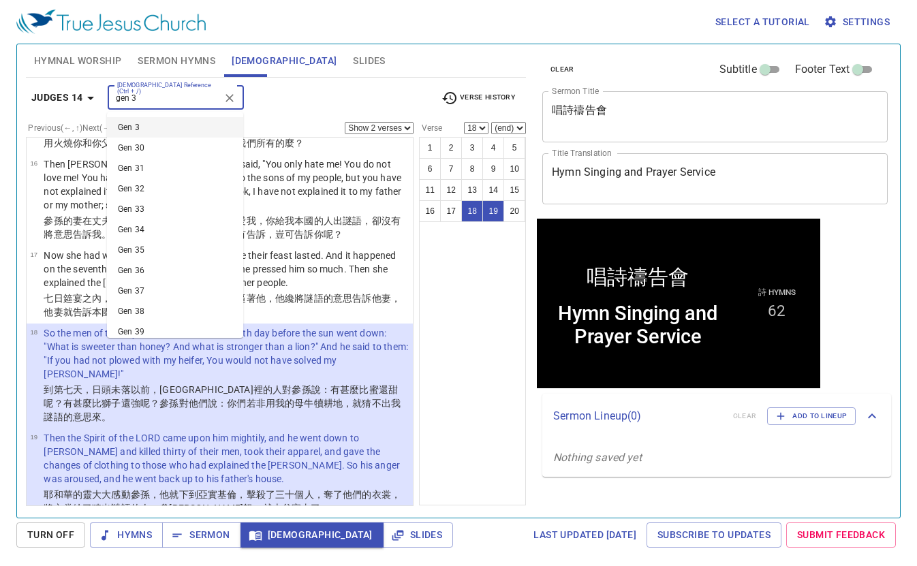
click at [177, 99] on input "gen 3" at bounding box center [165, 98] width 106 height 16
type input "g"
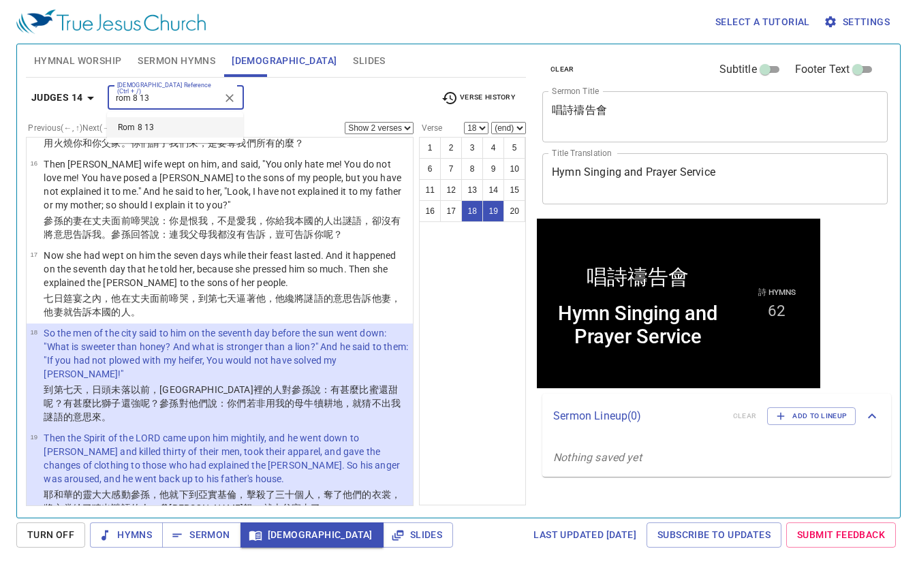
type input "rom 8 13"
select select "1"
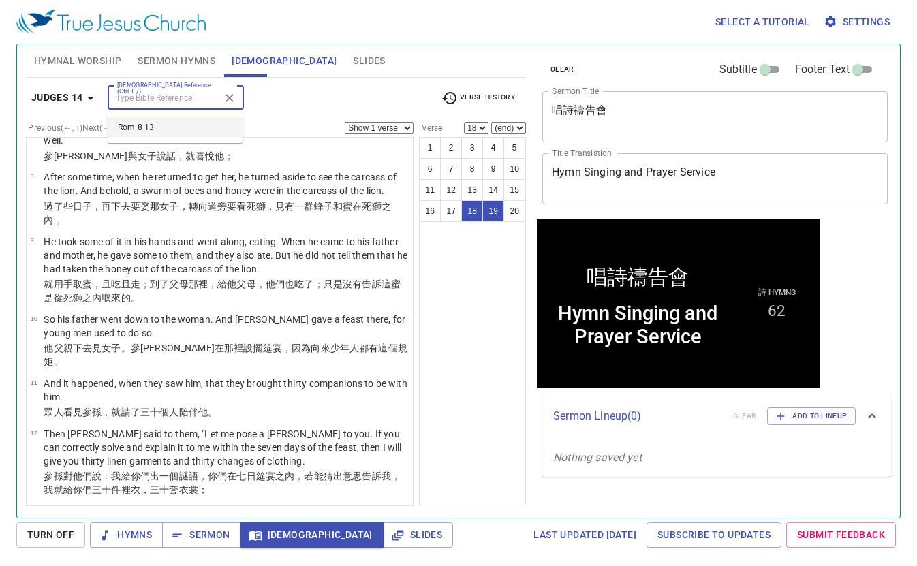
select select "13"
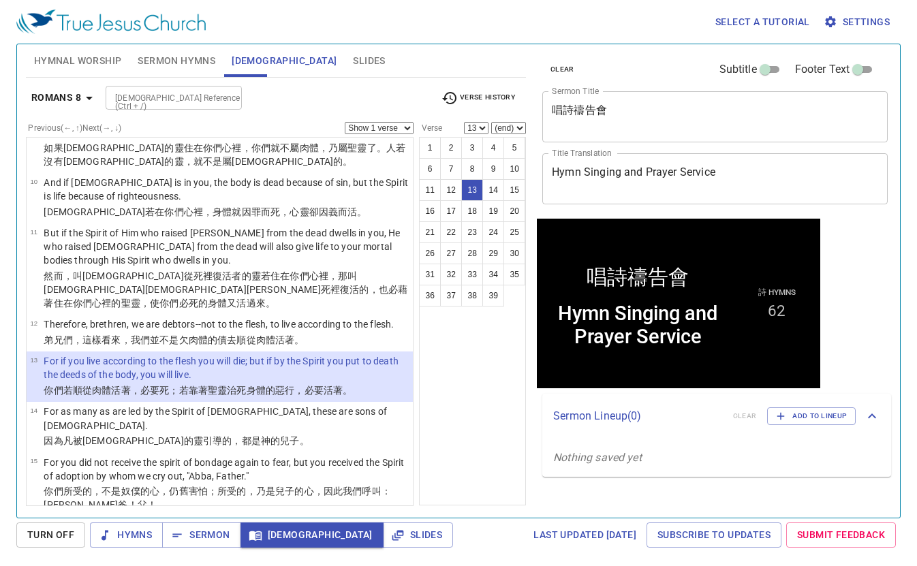
click at [353, 128] on select "Show 1 verse Show 2 verses Show 3 verses Show 4 verses Show 5 verses" at bounding box center [379, 128] width 69 height 12
select select "2"
click at [345, 122] on select "Show 1 verse Show 2 verses Show 3 verses Show 4 verses Show 5 verses" at bounding box center [379, 128] width 69 height 12
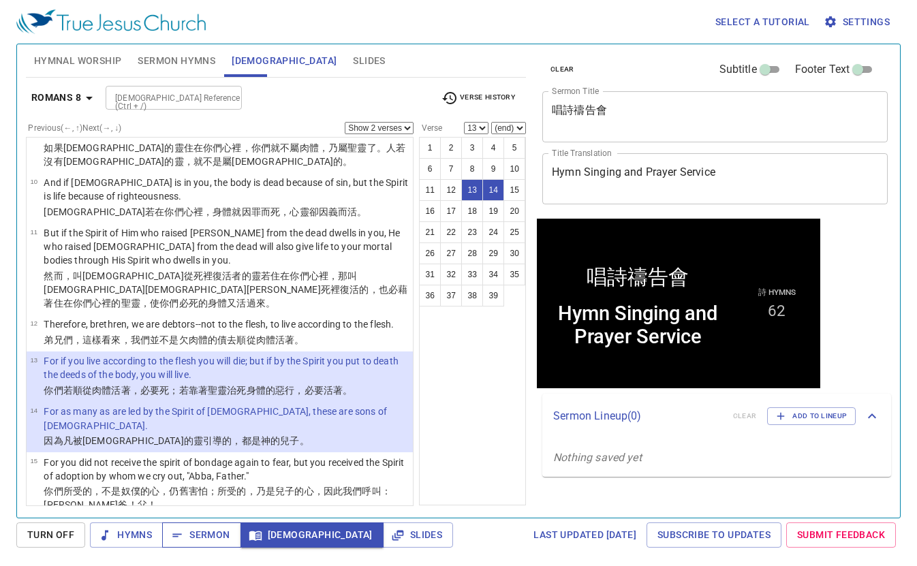
click at [206, 533] on span "Sermon" at bounding box center [201, 535] width 57 height 17
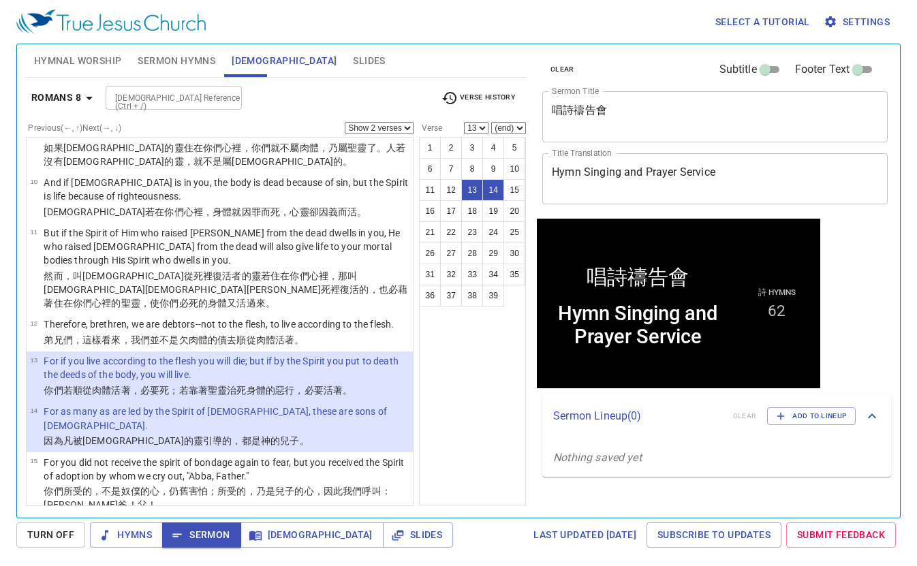
click at [70, 54] on span "Hymnal Worship" at bounding box center [78, 60] width 88 height 17
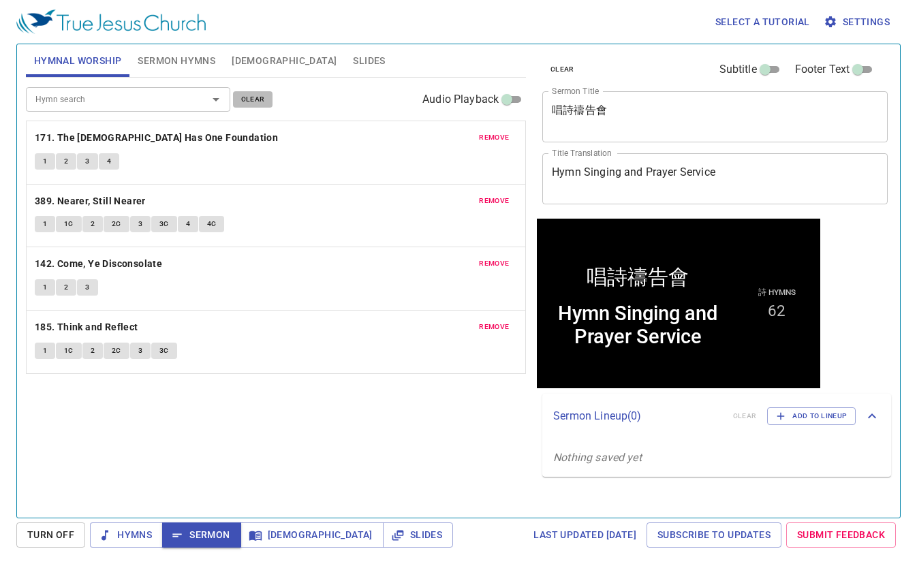
click at [251, 101] on span "clear" at bounding box center [253, 99] width 24 height 12
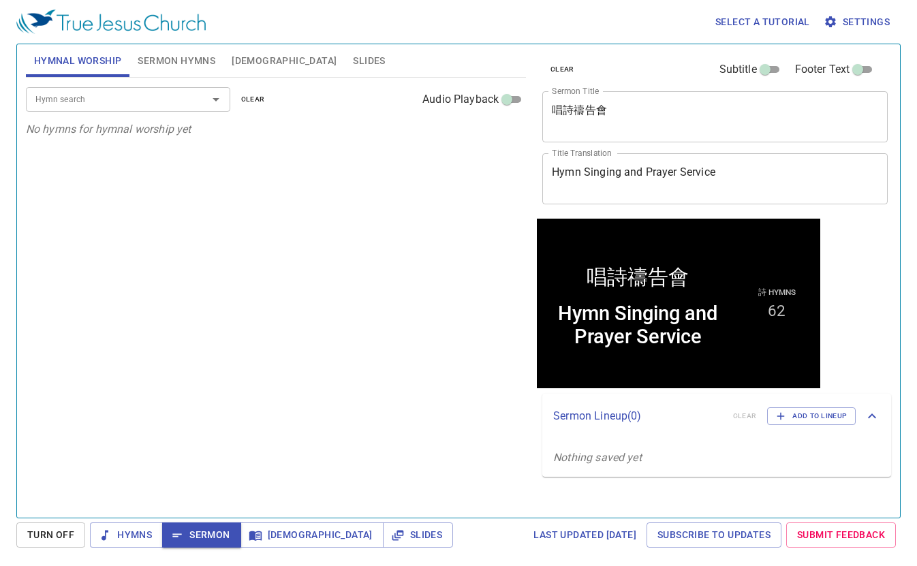
click at [131, 103] on input "Hymn search" at bounding box center [108, 99] width 156 height 16
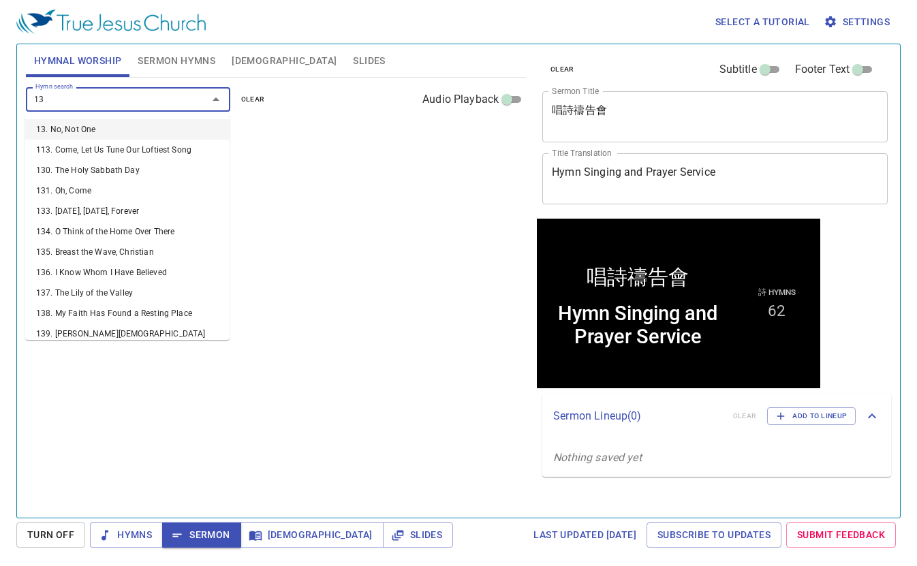
type input "136"
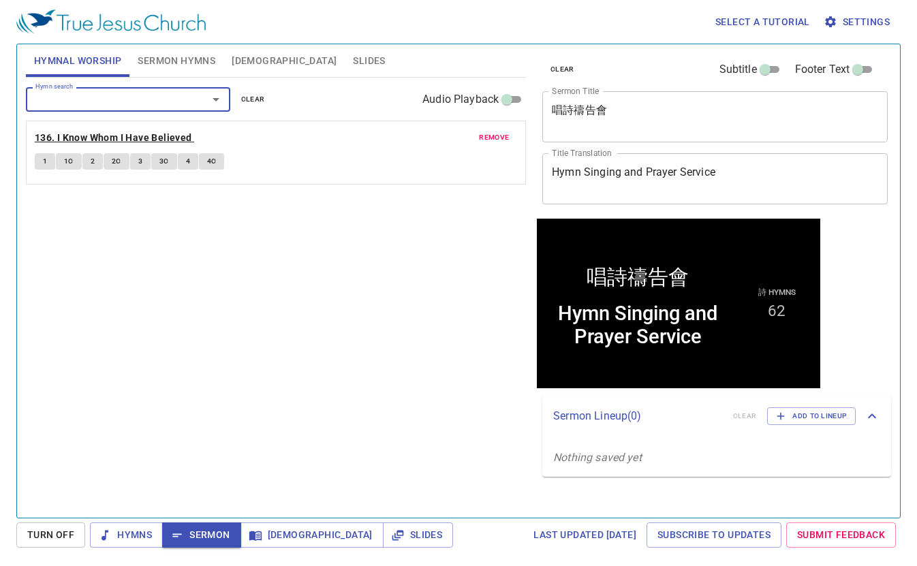
click at [161, 138] on b "136. I Know Whom I Have Believed" at bounding box center [113, 137] width 157 height 17
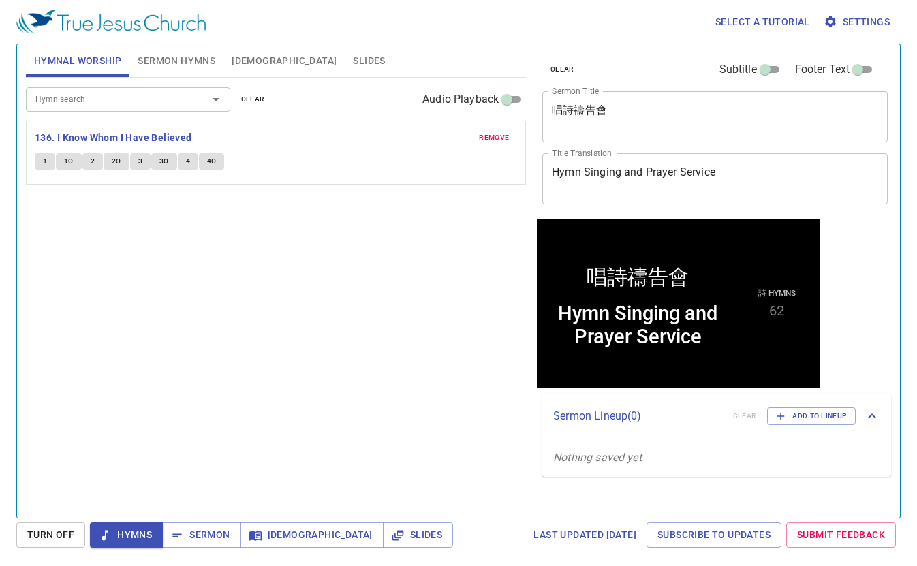
click at [114, 95] on input "Hymn search" at bounding box center [108, 99] width 156 height 16
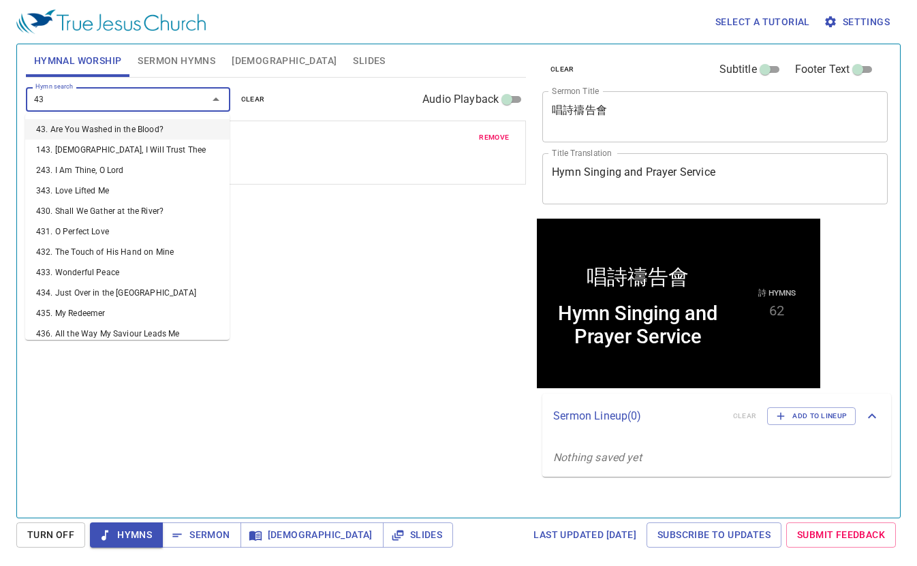
type input "432"
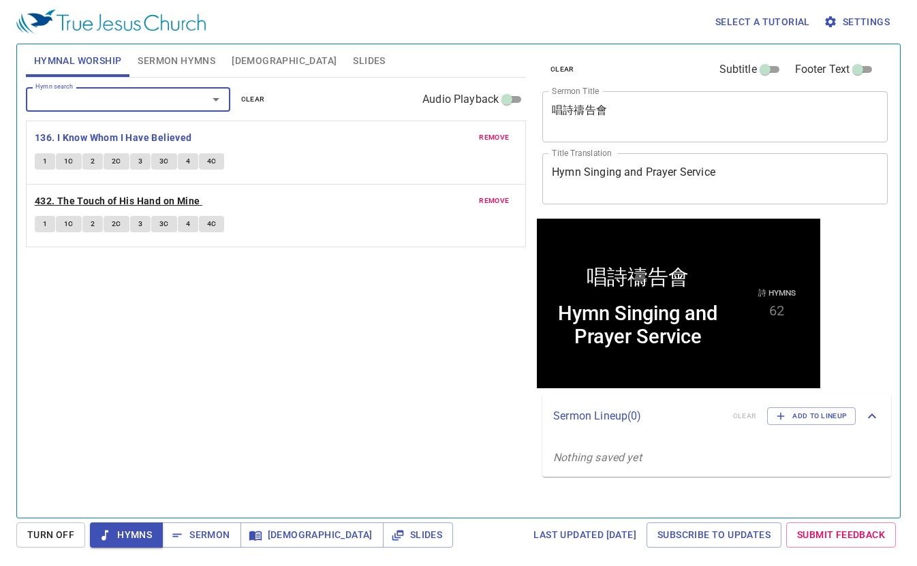
click at [149, 196] on b "432. The Touch of His Hand on Mine" at bounding box center [118, 201] width 166 height 17
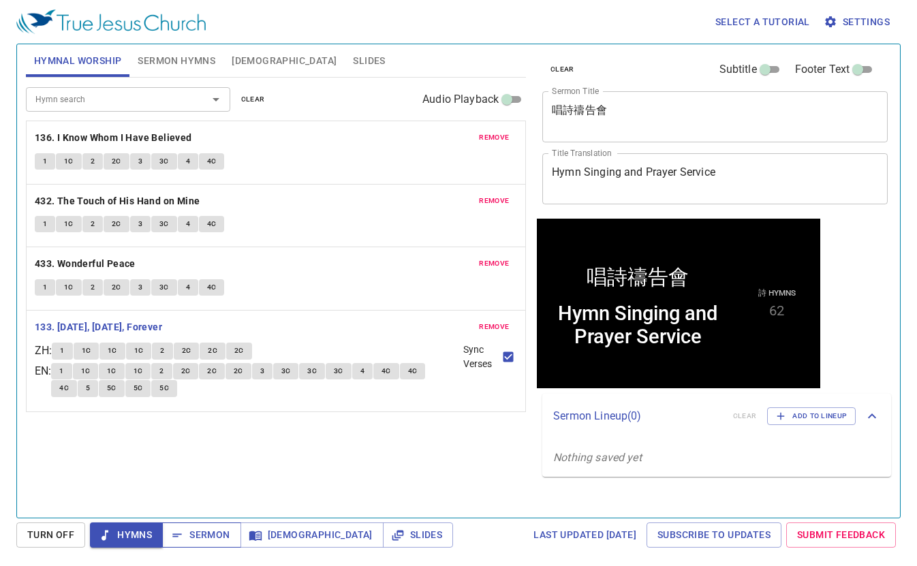
click at [214, 533] on span "Sermon" at bounding box center [201, 535] width 57 height 17
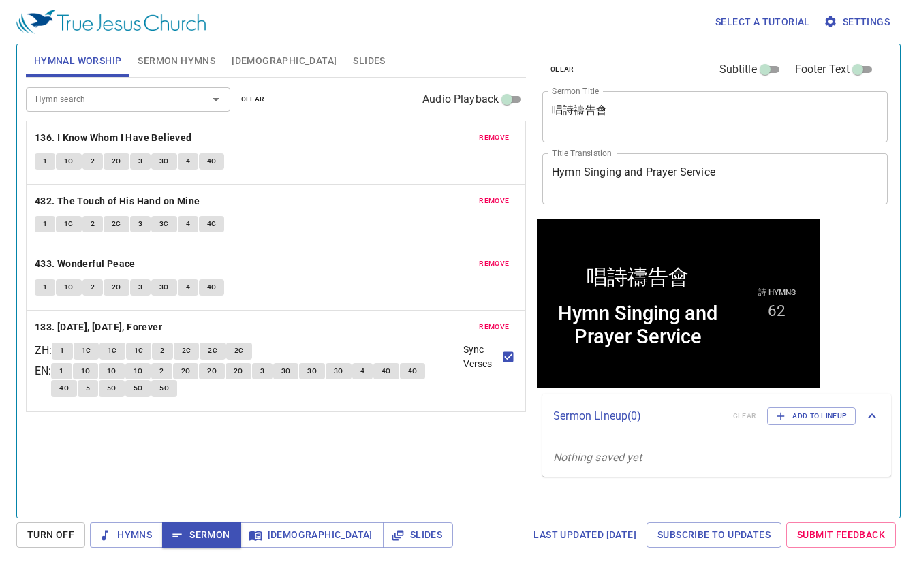
click at [852, 298] on div "clear Subtitle Footer Text Sermon Title 唱詩禱告會 x Sermon Title Title Translation …" at bounding box center [713, 275] width 365 height 473
click at [394, 529] on span "Slides" at bounding box center [418, 535] width 48 height 17
click at [353, 66] on span "Slides" at bounding box center [369, 60] width 32 height 17
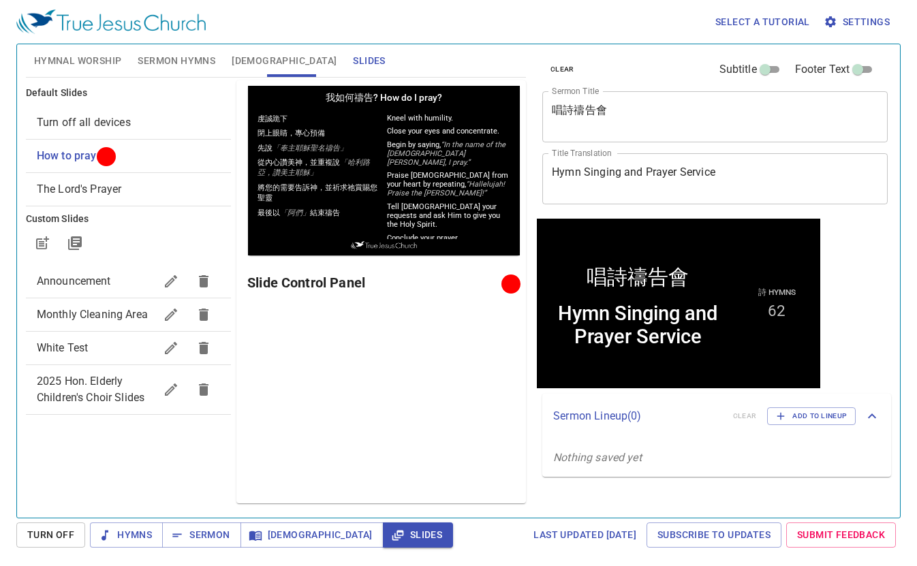
click at [116, 191] on span "The Lord's Prayer" at bounding box center [79, 189] width 85 height 13
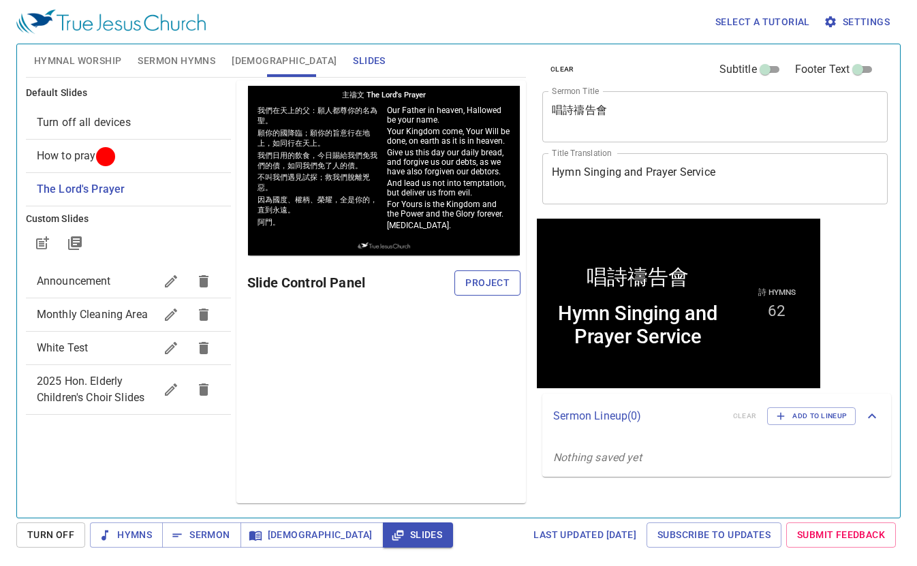
click at [481, 289] on span "Project" at bounding box center [487, 283] width 44 height 17
click at [207, 536] on span "Sermon" at bounding box center [201, 535] width 57 height 17
